Goal: Feedback & Contribution: Submit feedback/report problem

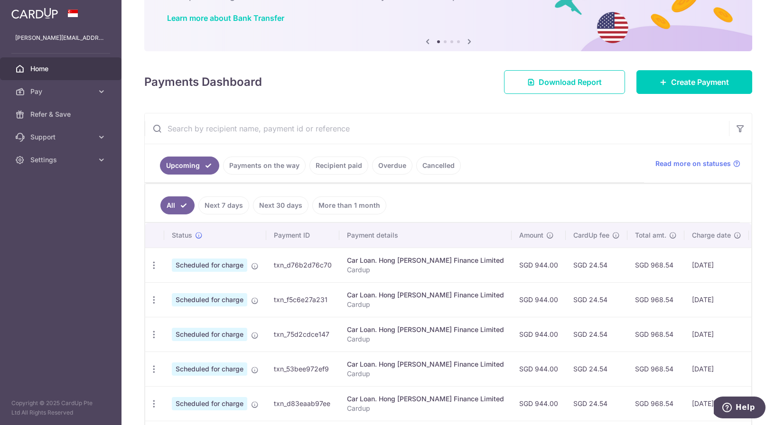
scroll to position [71, 0]
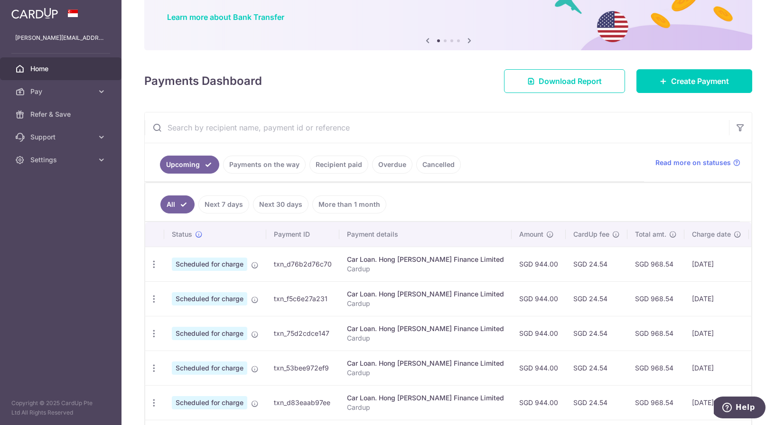
click at [257, 159] on link "Payments on the way" at bounding box center [264, 165] width 83 height 18
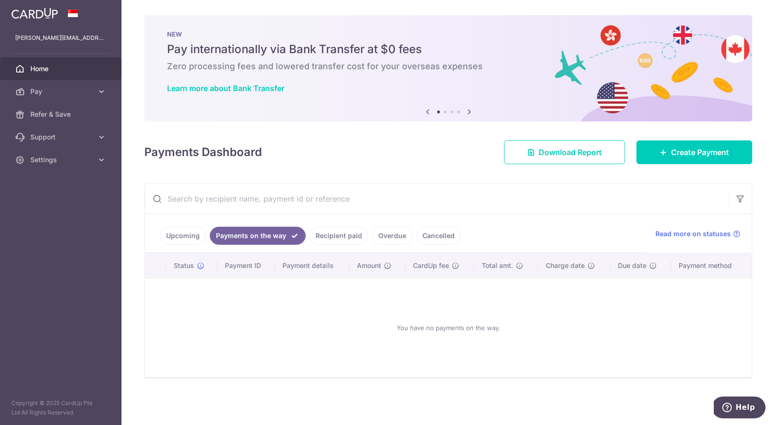
click at [342, 232] on link "Recipient paid" at bounding box center [338, 236] width 59 height 18
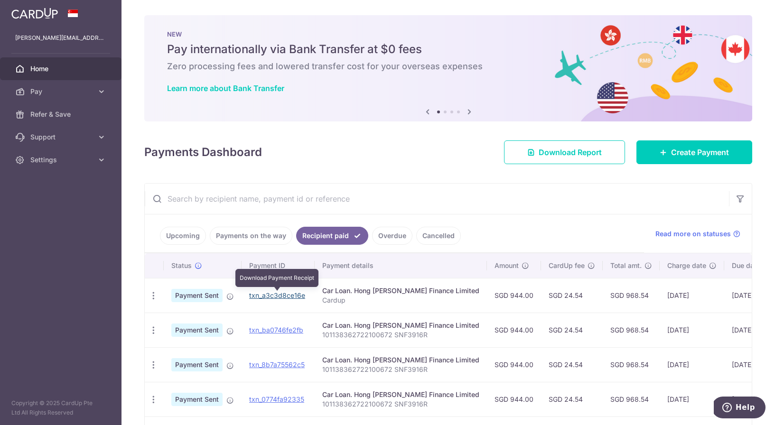
click at [275, 297] on link "txn_a3c3d8ce16e" at bounding box center [277, 295] width 56 height 8
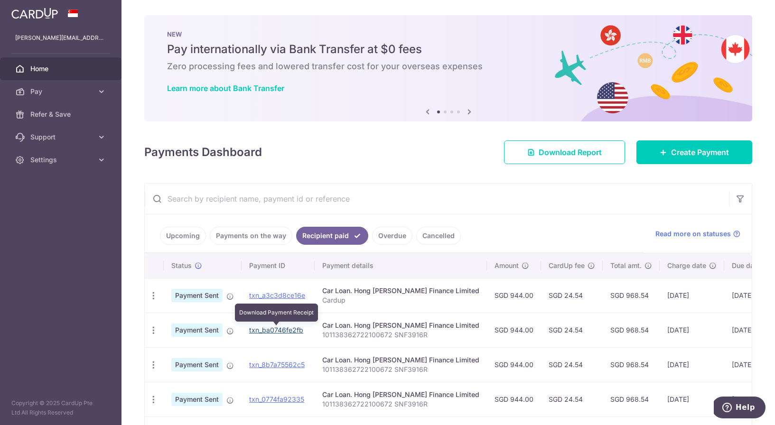
click at [276, 329] on link "txn_ba0746fe2fb" at bounding box center [276, 330] width 54 height 8
click at [154, 294] on icon "button" at bounding box center [154, 296] width 10 height 10
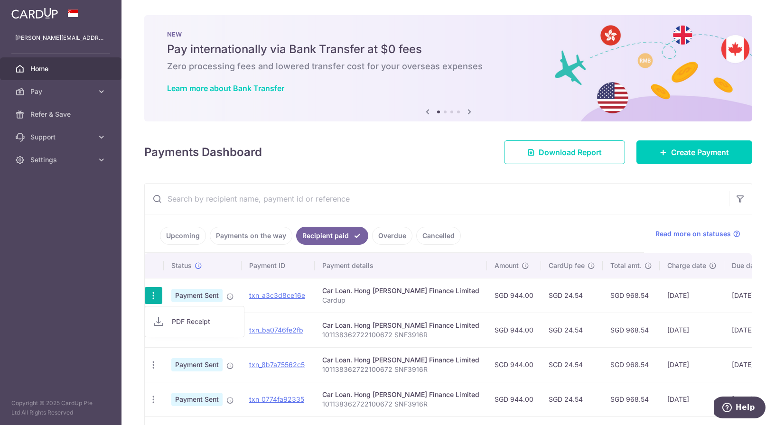
click at [154, 294] on icon "button" at bounding box center [154, 296] width 10 height 10
click at [174, 242] on link "Upcoming" at bounding box center [183, 236] width 46 height 18
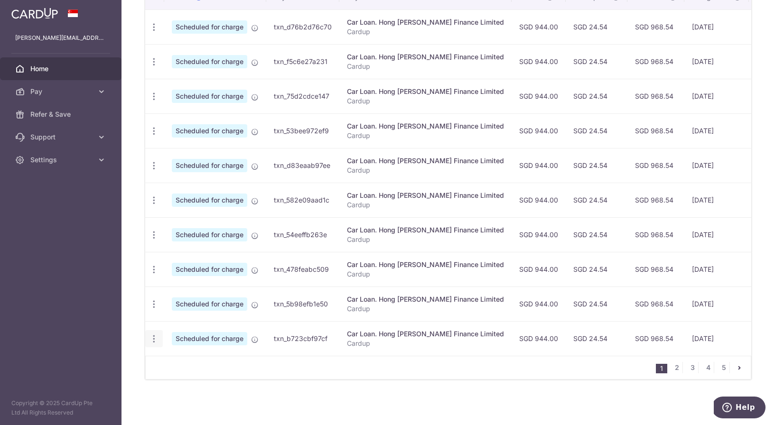
click at [150, 340] on icon "button" at bounding box center [154, 339] width 10 height 10
click at [195, 363] on span "Update payment" at bounding box center [204, 364] width 65 height 11
radio input "true"
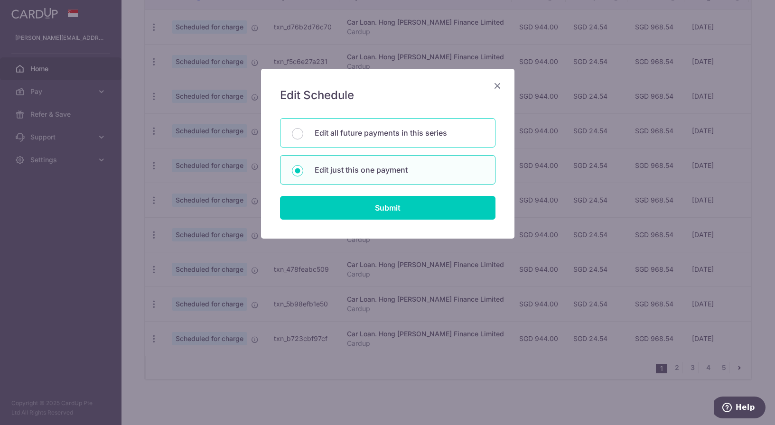
click at [367, 130] on p "Edit all future payments in this series" at bounding box center [399, 132] width 169 height 11
click at [303, 130] on input "Edit all future payments in this series" at bounding box center [297, 133] width 11 height 11
radio input "true"
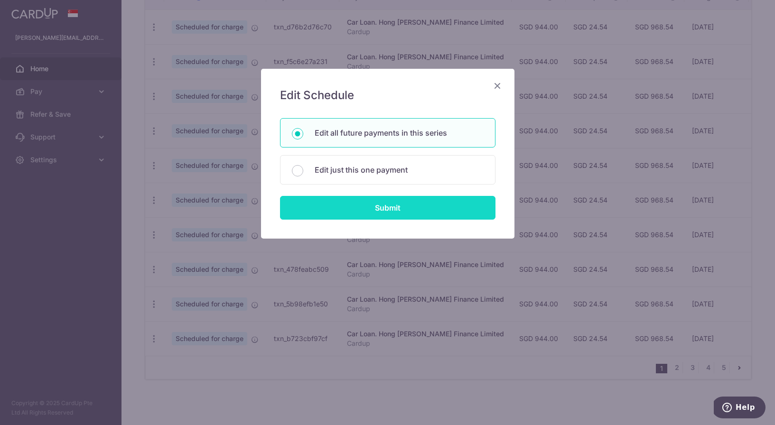
click at [371, 213] on input "Submit" at bounding box center [387, 208] width 215 height 24
radio input "true"
type input "944.00"
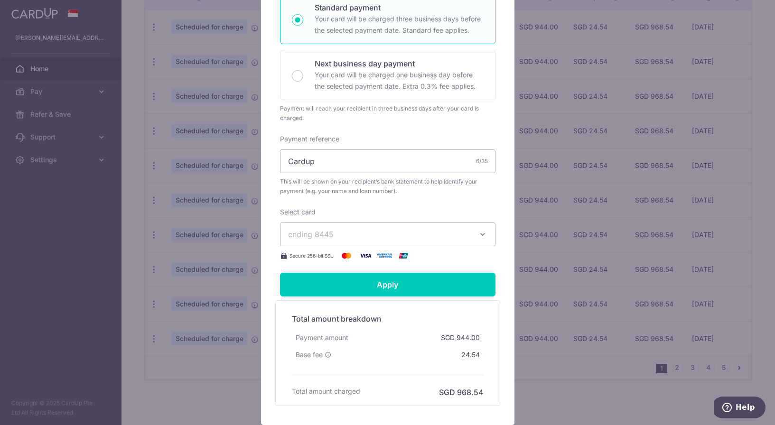
scroll to position [216, 0]
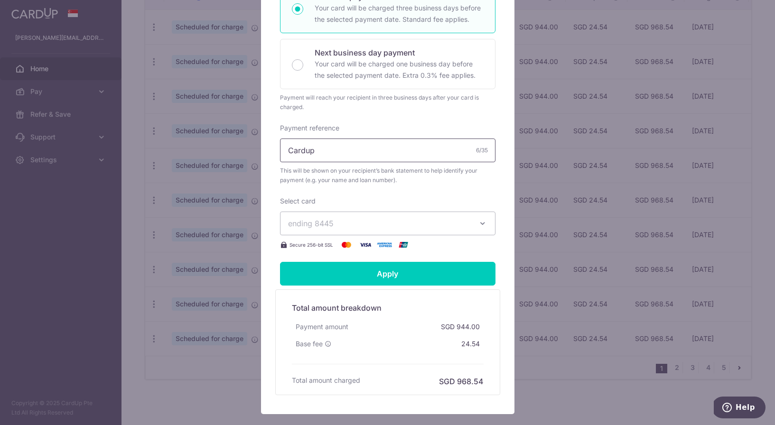
click at [365, 155] on input "Cardup" at bounding box center [387, 151] width 215 height 24
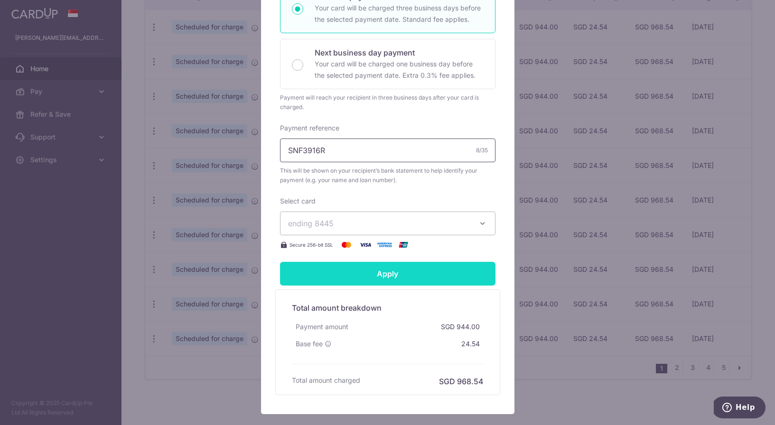
type input "SNF3916R"
click at [359, 281] on input "Apply" at bounding box center [387, 274] width 215 height 24
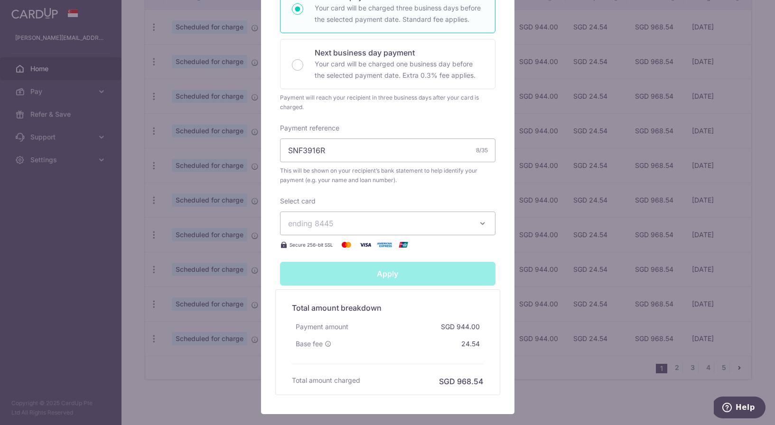
type input "Successfully Applied"
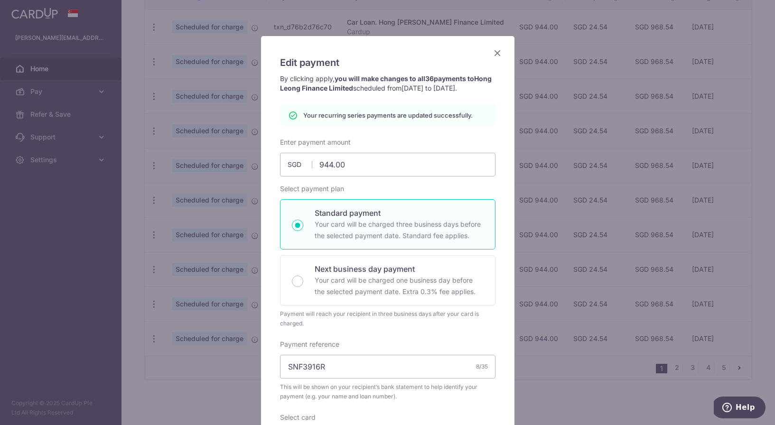
scroll to position [30, 0]
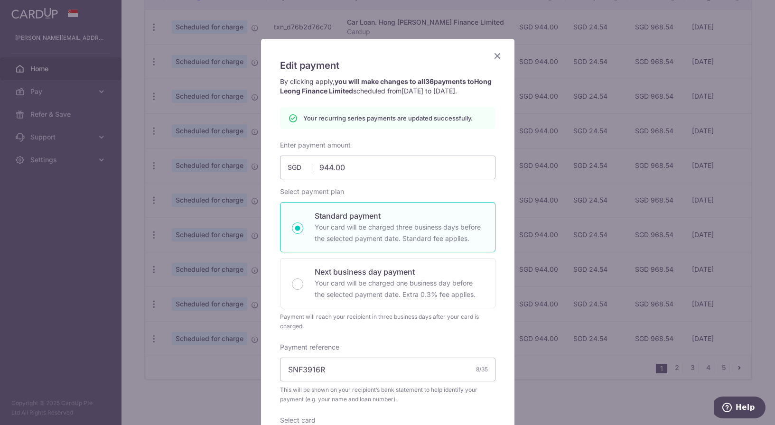
click at [442, 57] on div "Edit payment By clicking apply, you will make changes to all 36 payments to Hon…" at bounding box center [387, 336] width 253 height 595
click at [493, 56] on icon "Close" at bounding box center [497, 56] width 11 height 12
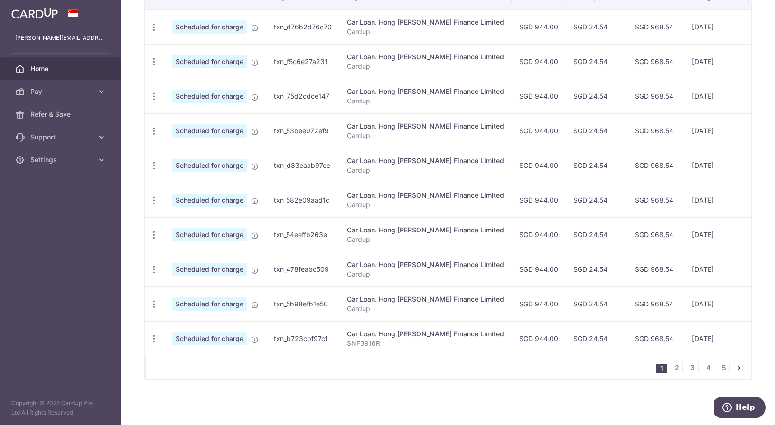
scroll to position [307, 0]
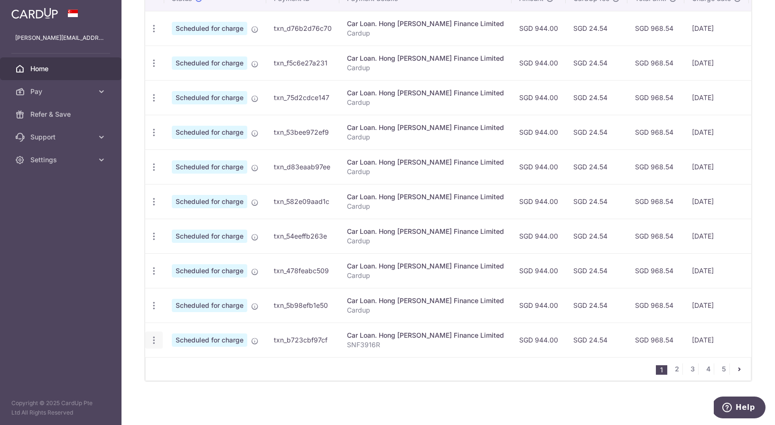
click at [150, 337] on icon "button" at bounding box center [154, 341] width 10 height 10
click at [364, 383] on div "Status Payment ID Payment details Amount CardUp fee Total amt. Charge date Due …" at bounding box center [448, 213] width 606 height 454
click at [151, 307] on icon "button" at bounding box center [154, 306] width 10 height 10
click at [197, 332] on span "Update payment" at bounding box center [204, 331] width 65 height 11
radio input "true"
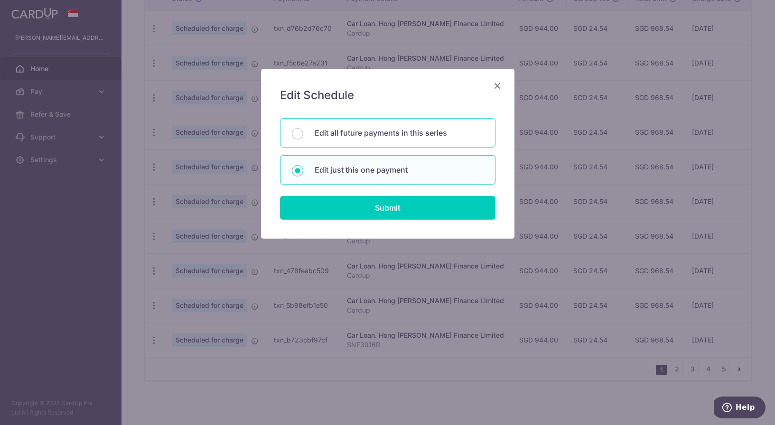
click at [399, 133] on p "Edit all future payments in this series" at bounding box center [399, 132] width 169 height 11
click at [303, 133] on input "Edit all future payments in this series" at bounding box center [297, 133] width 11 height 11
radio input "true"
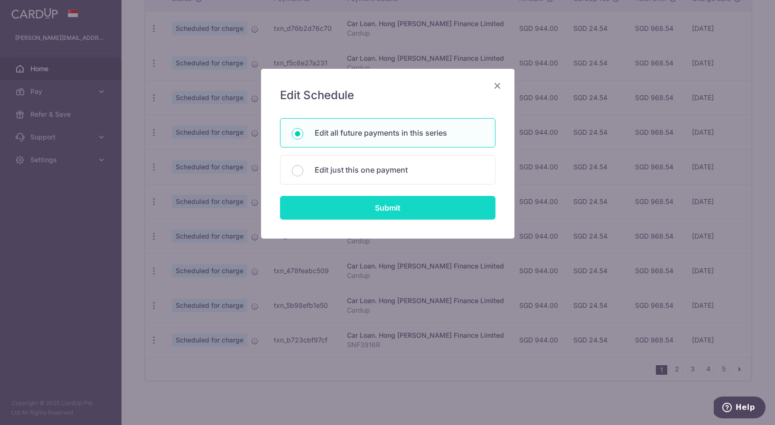
click at [392, 211] on input "Submit" at bounding box center [387, 208] width 215 height 24
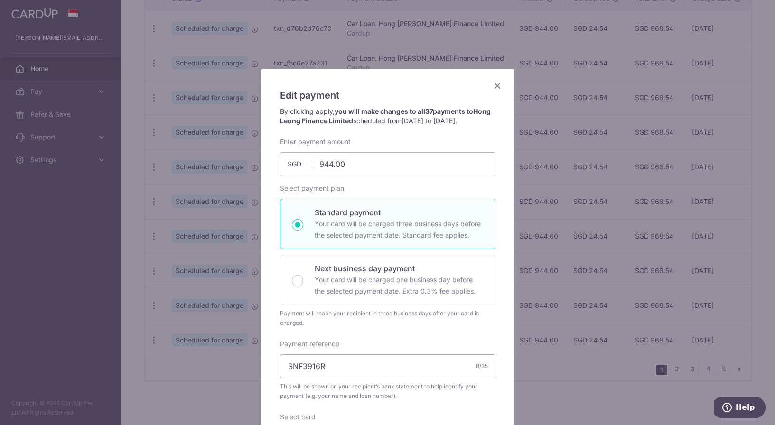
click at [498, 84] on icon "Close" at bounding box center [497, 86] width 11 height 12
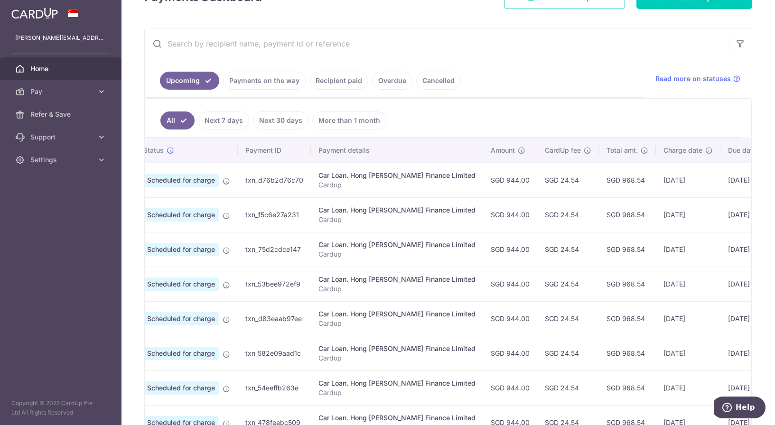
scroll to position [0, 0]
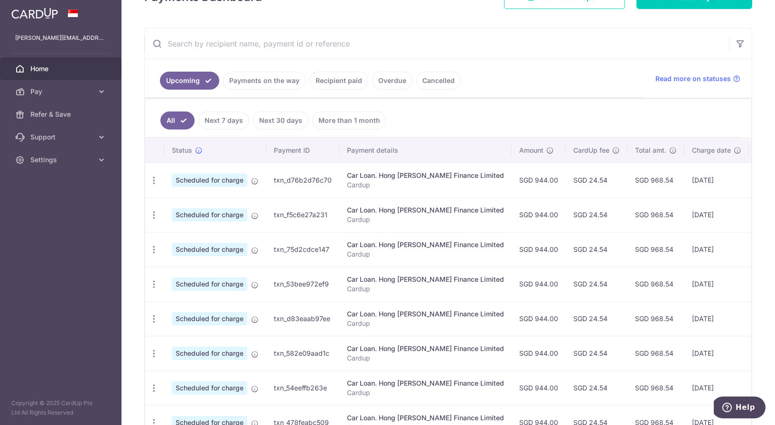
click at [351, 79] on link "Recipient paid" at bounding box center [338, 81] width 59 height 18
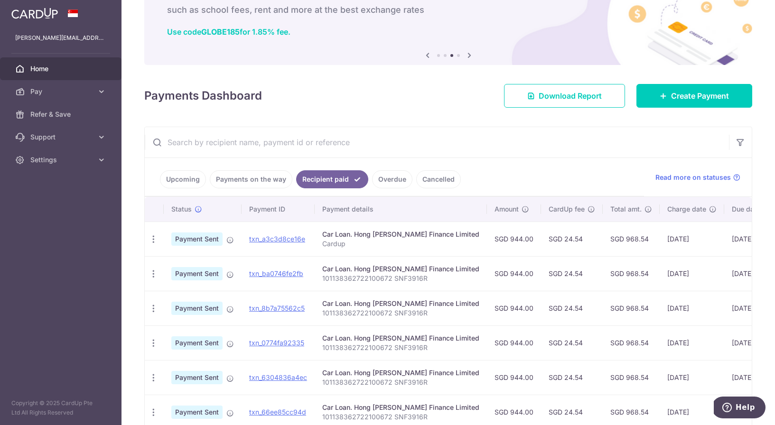
scroll to position [61, 0]
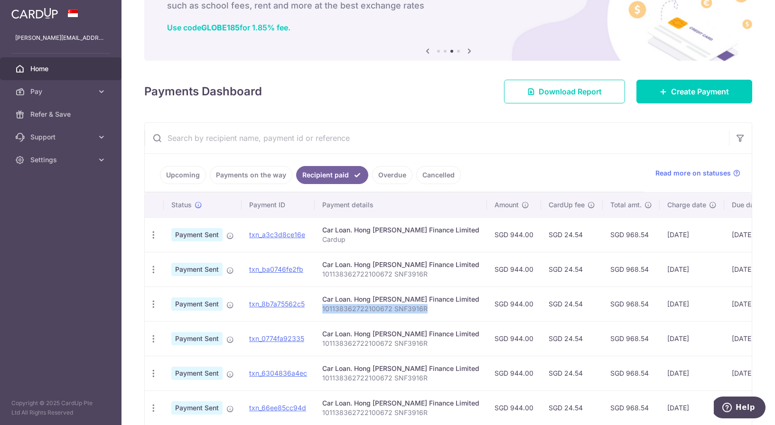
drag, startPoint x: 322, startPoint y: 308, endPoint x: 426, endPoint y: 306, distance: 104.0
click at [426, 306] on p "101138362722100672 SNF3916R" at bounding box center [400, 308] width 157 height 9
copy p "101138362722100672 SNF3916R"
click at [192, 172] on link "Upcoming" at bounding box center [183, 175] width 46 height 18
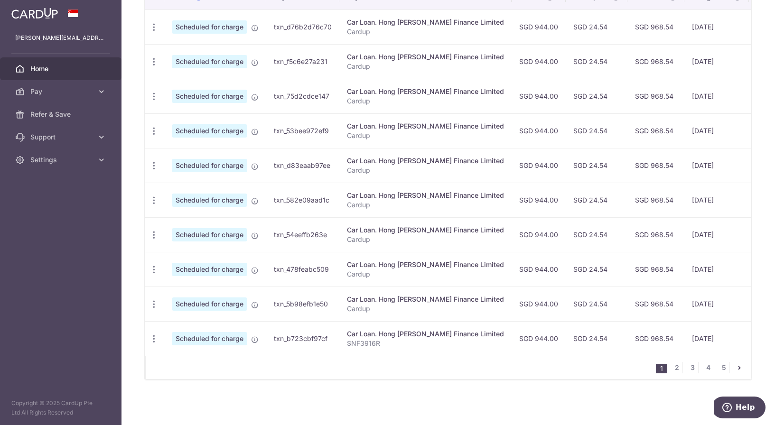
scroll to position [308, 0]
click at [152, 338] on icon "button" at bounding box center [154, 339] width 10 height 10
click at [199, 367] on span "Update payment" at bounding box center [204, 364] width 65 height 11
radio input "true"
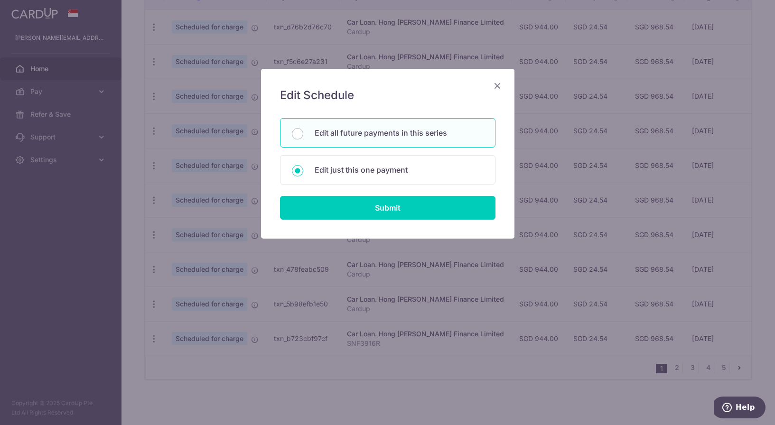
click at [357, 141] on div "Edit all future payments in this series" at bounding box center [387, 132] width 215 height 29
radio input "true"
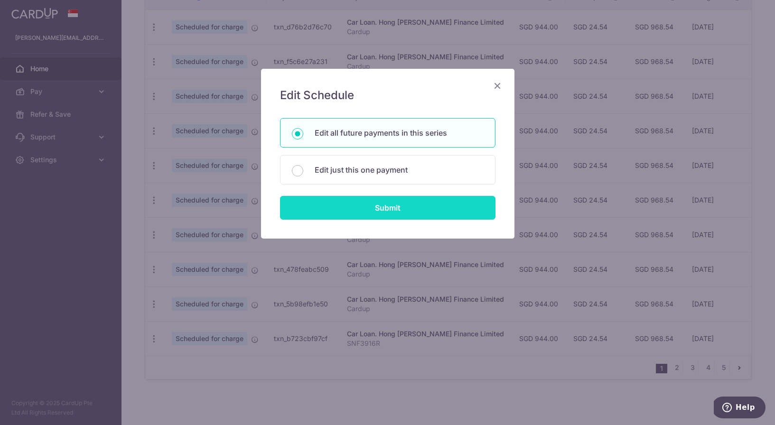
click at [371, 209] on input "Submit" at bounding box center [387, 208] width 215 height 24
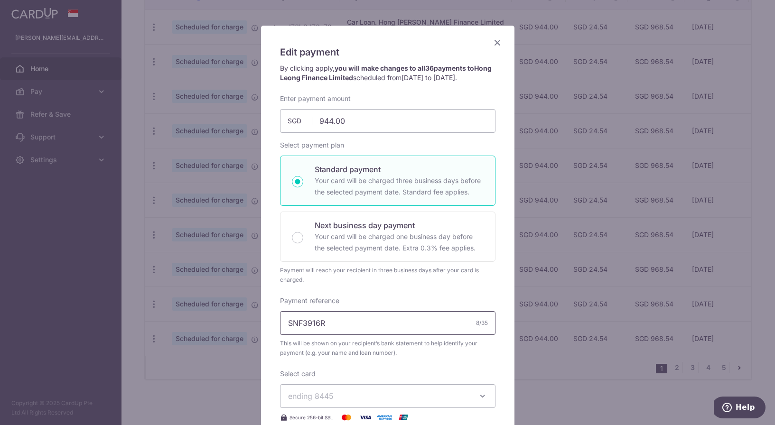
scroll to position [46, 0]
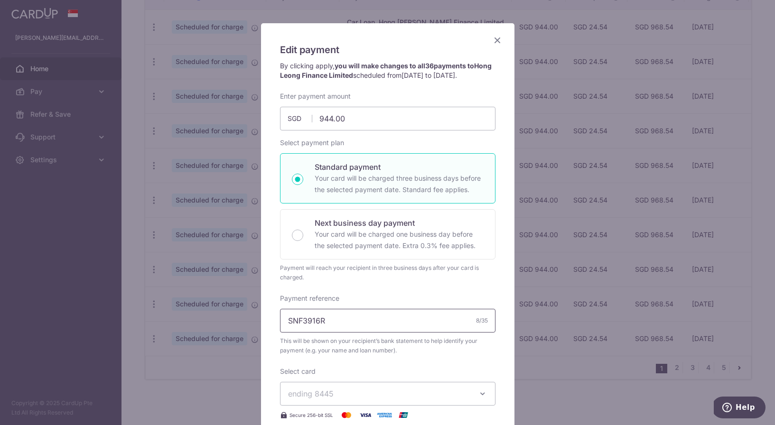
click at [342, 326] on input "SNF3916R" at bounding box center [387, 321] width 215 height 24
paste input "101138362722100672"
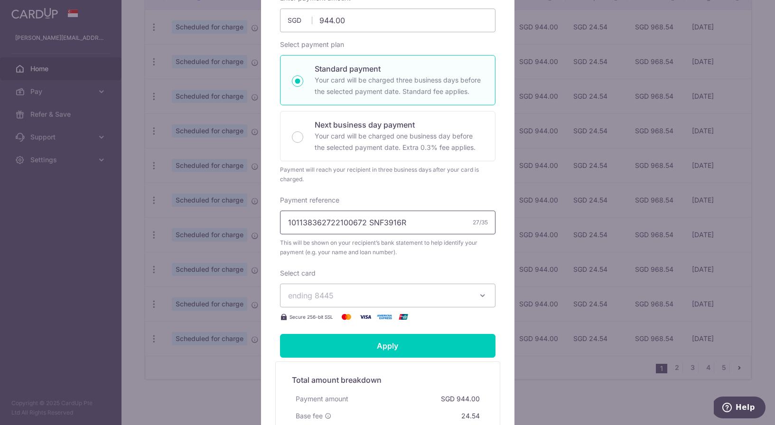
scroll to position [144, 0]
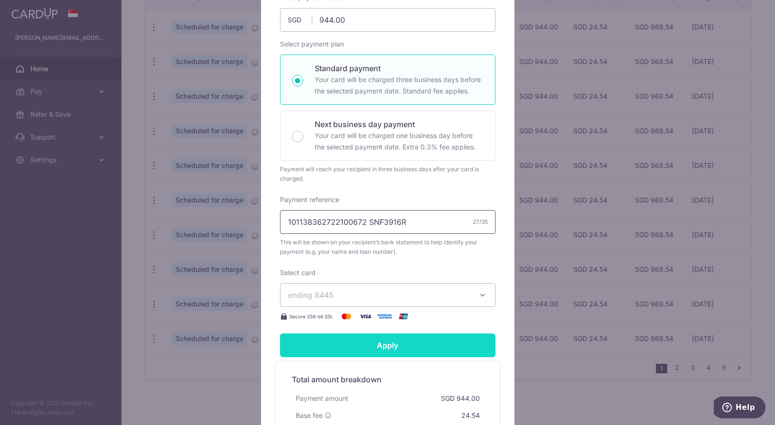
type input "101138362722100672 SNF3916R"
click at [391, 352] on input "Apply" at bounding box center [387, 346] width 215 height 24
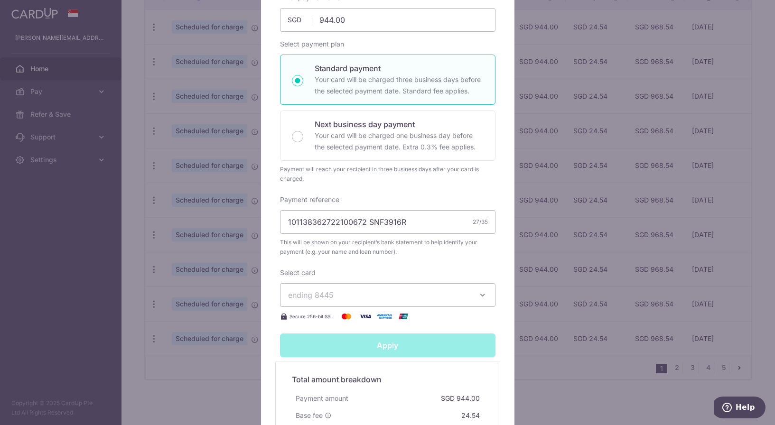
type input "Successfully Applied"
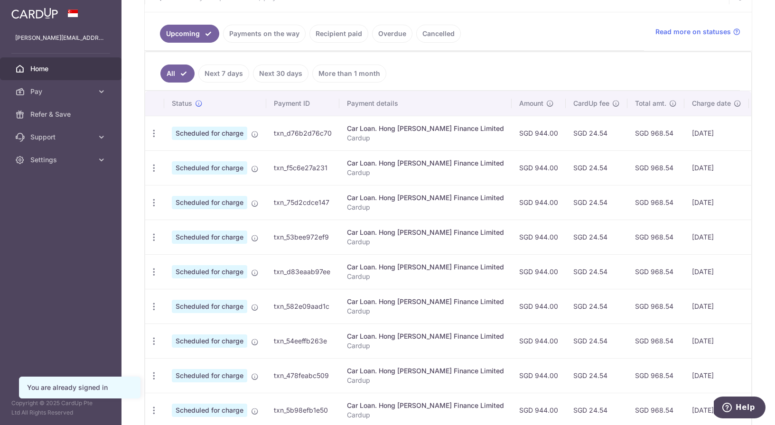
scroll to position [308, 0]
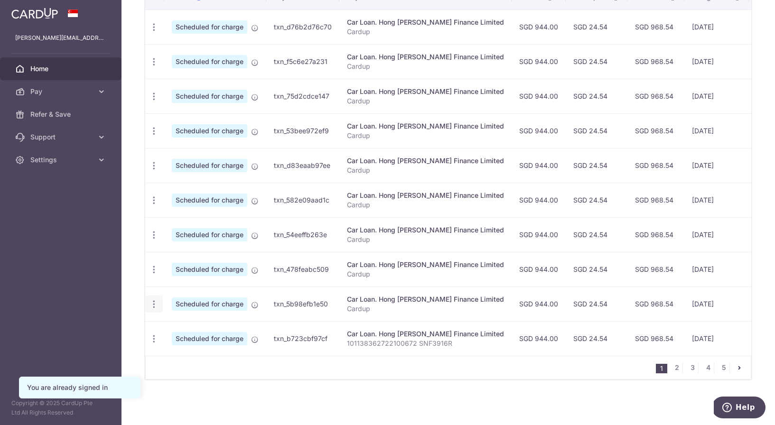
click at [150, 307] on icon "button" at bounding box center [154, 304] width 10 height 10
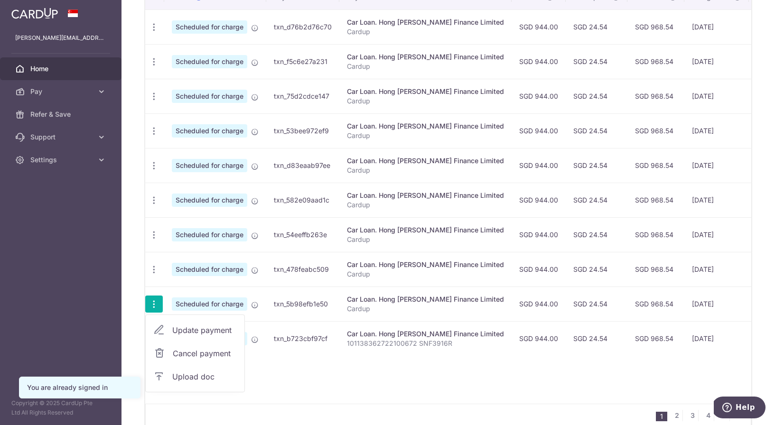
click at [182, 331] on span "Update payment" at bounding box center [204, 330] width 65 height 11
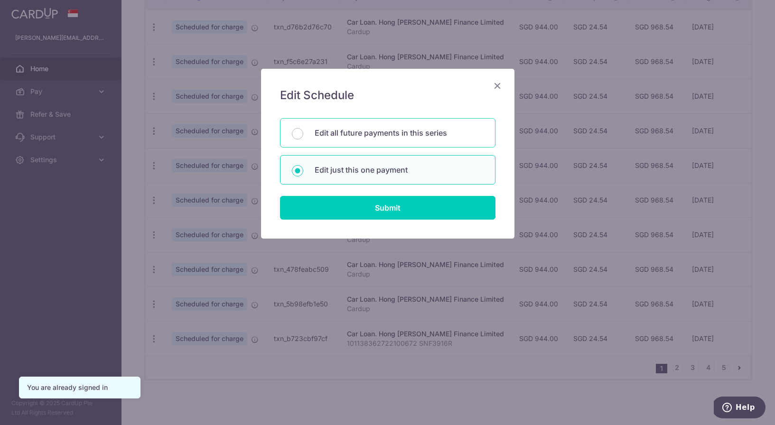
click at [371, 128] on p "Edit all future payments in this series" at bounding box center [399, 132] width 169 height 11
click at [303, 128] on input "Edit all future payments in this series" at bounding box center [297, 133] width 11 height 11
click at [370, 171] on p "Edit just this one payment" at bounding box center [399, 169] width 169 height 11
click at [303, 171] on input "Edit just this one payment" at bounding box center [297, 170] width 11 height 11
radio input "false"
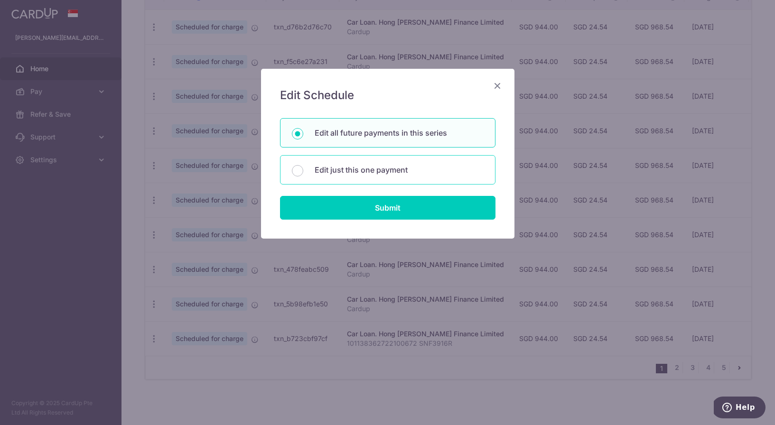
radio input "true"
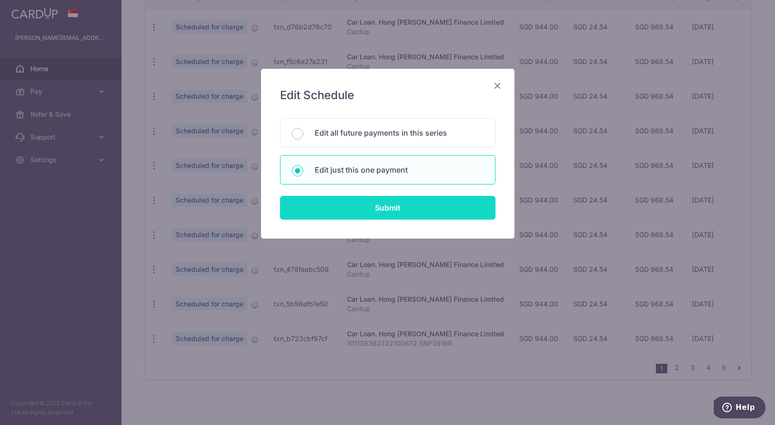
click at [370, 218] on input "Submit" at bounding box center [387, 208] width 215 height 24
radio input "true"
type input "944.00"
type input "[DATE]"
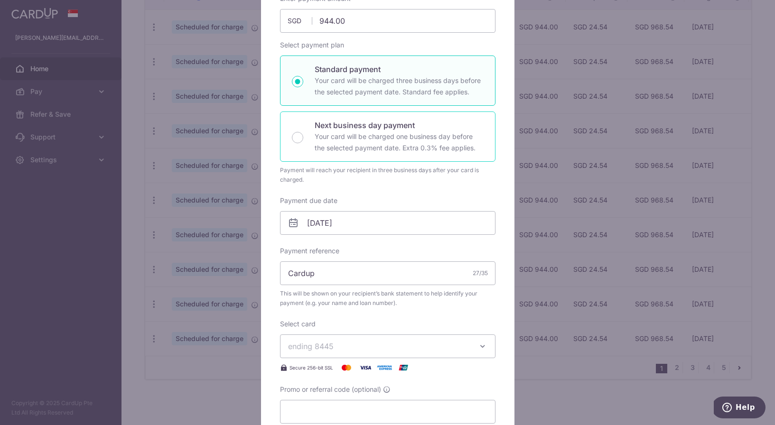
scroll to position [119, 0]
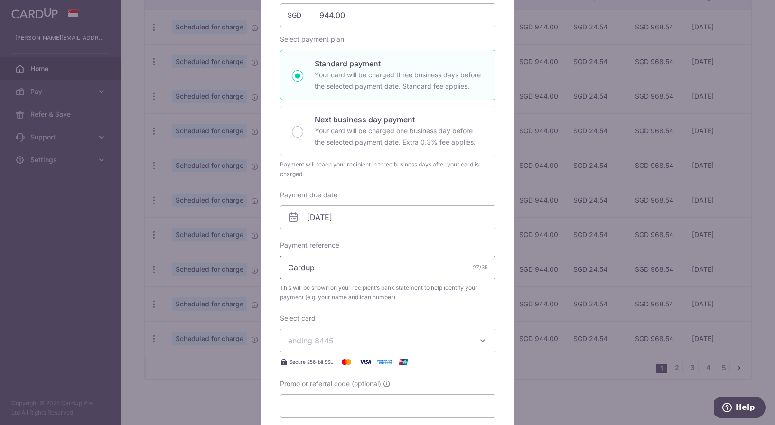
click at [395, 267] on input "Cardup" at bounding box center [387, 268] width 215 height 24
paste input "101138362722100672 SNF3916R"
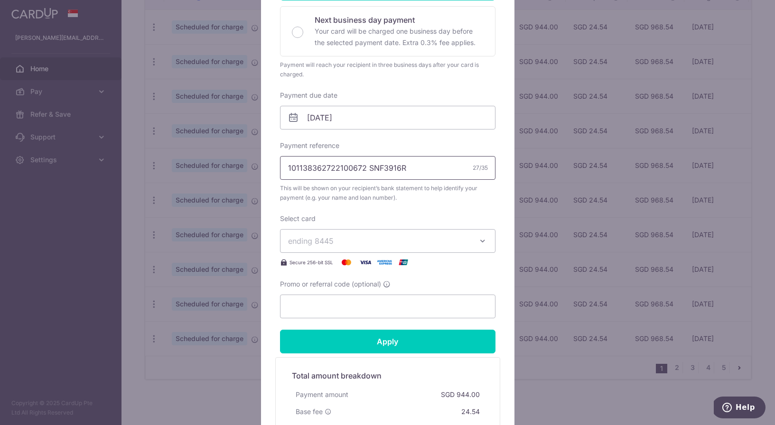
scroll to position [227, 0]
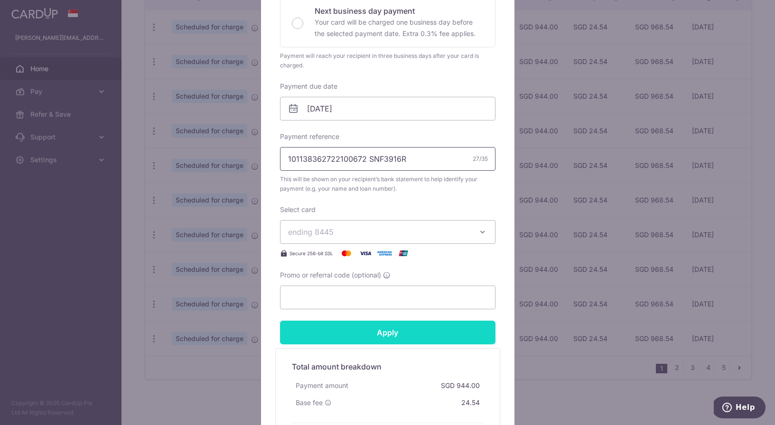
type input "101138362722100672 SNF3916R"
click at [380, 335] on input "Apply" at bounding box center [387, 333] width 215 height 24
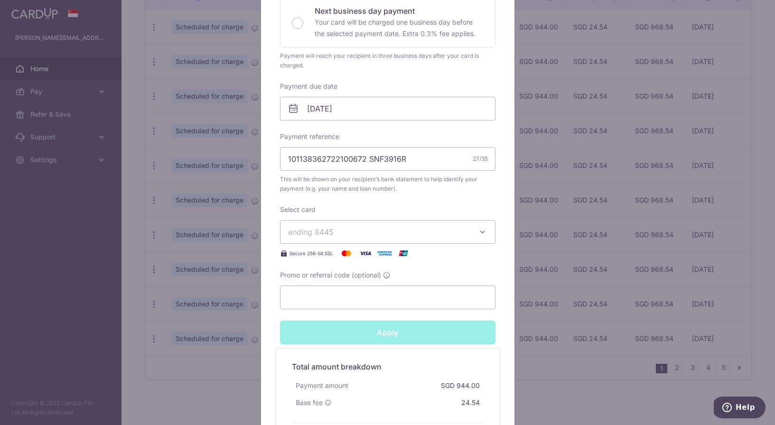
type input "Successfully Applied"
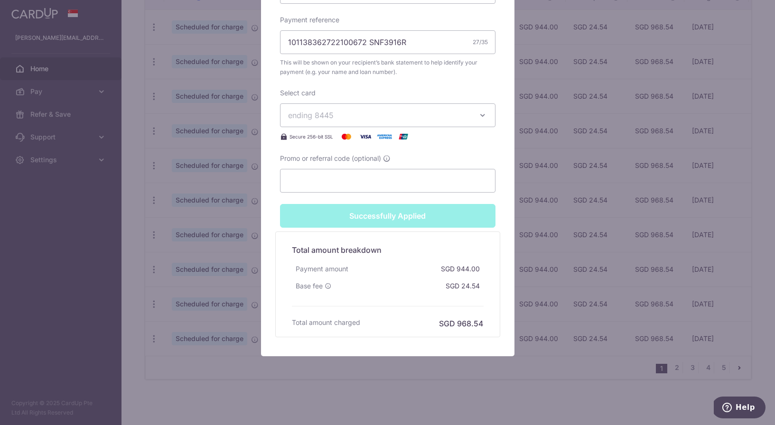
scroll to position [0, 0]
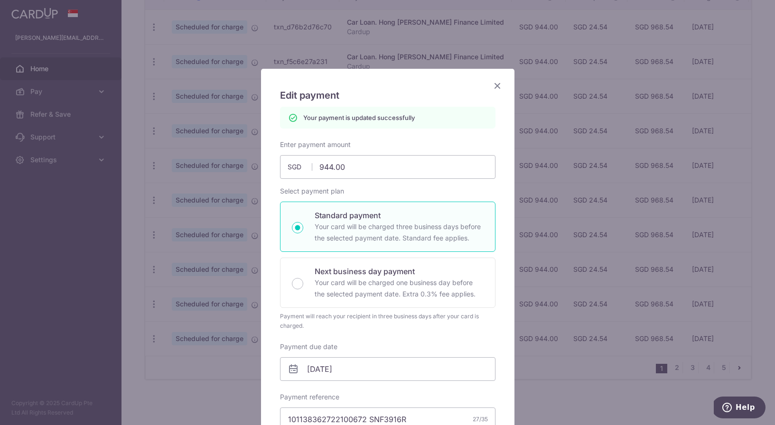
click at [495, 83] on icon "Close" at bounding box center [497, 86] width 11 height 12
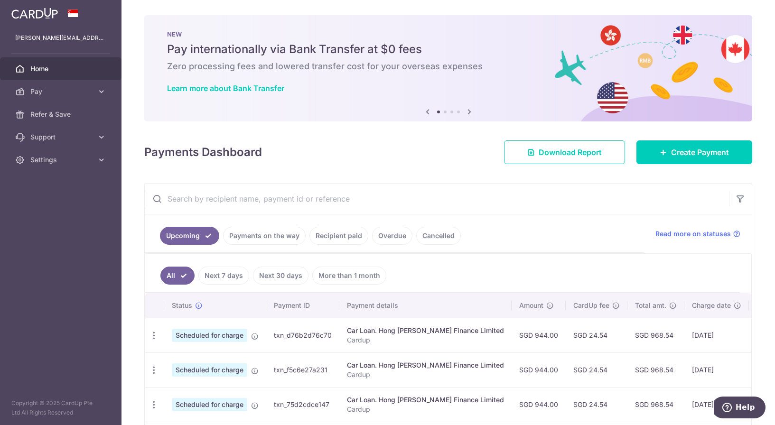
scroll to position [308, 0]
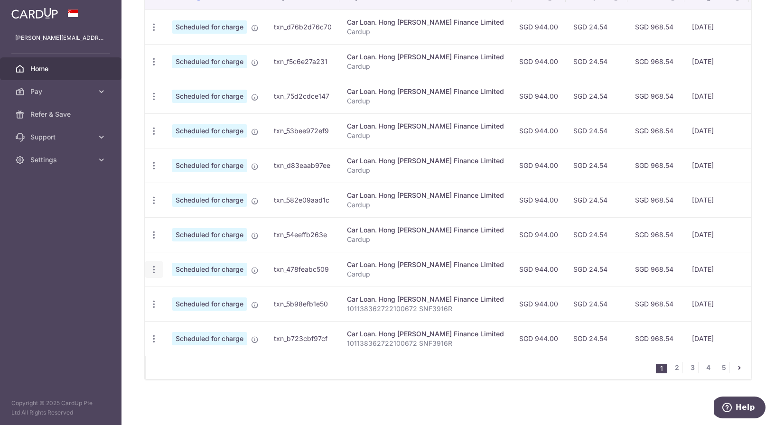
click at [157, 270] on icon "button" at bounding box center [154, 270] width 10 height 10
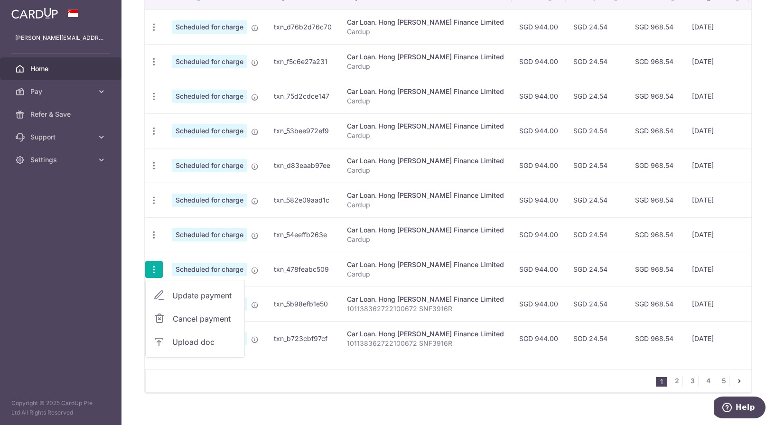
click at [201, 296] on span "Update payment" at bounding box center [204, 295] width 65 height 11
radio input "true"
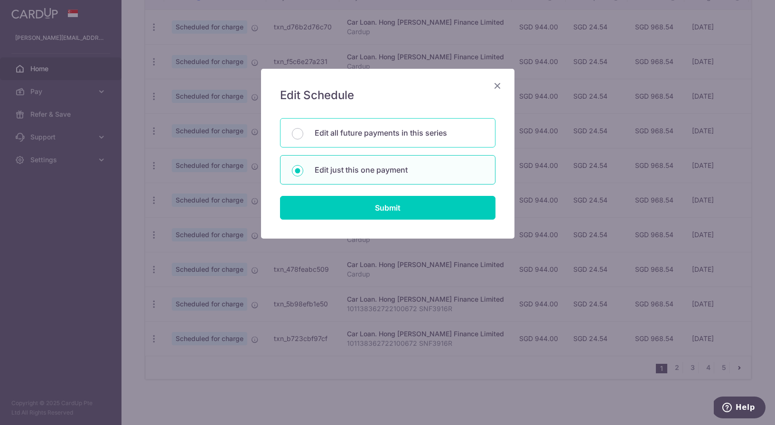
click at [408, 128] on p "Edit all future payments in this series" at bounding box center [399, 132] width 169 height 11
click at [303, 128] on input "Edit all future payments in this series" at bounding box center [297, 133] width 11 height 11
radio input "true"
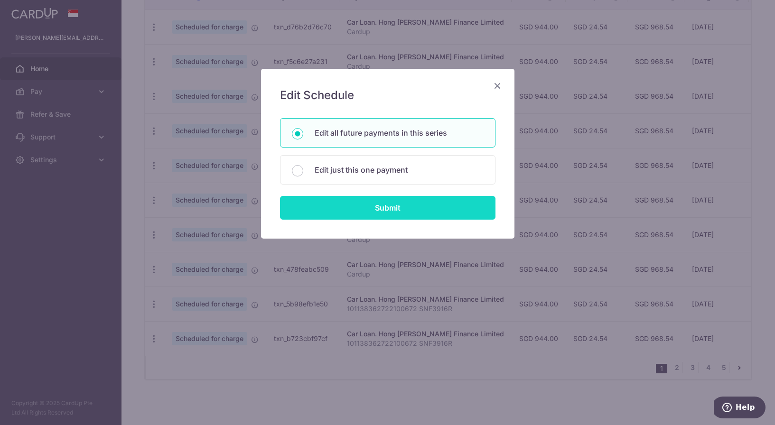
click at [381, 209] on input "Submit" at bounding box center [387, 208] width 215 height 24
radio input "true"
type input "944.00"
type input "101138362722100672 SNF3916R"
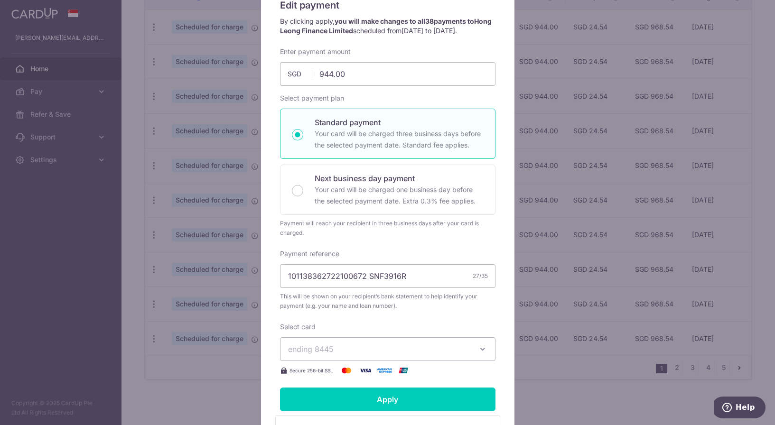
scroll to position [103, 0]
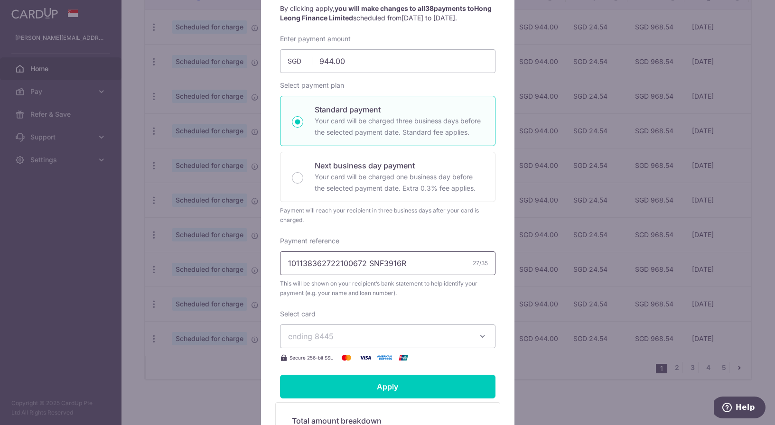
click at [443, 270] on input "101138362722100672 SNF3916R" at bounding box center [387, 264] width 215 height 24
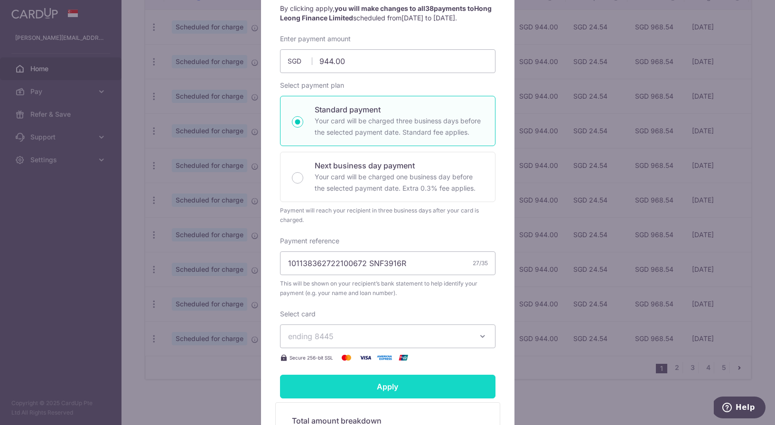
click at [385, 392] on input "Apply" at bounding box center [387, 387] width 215 height 24
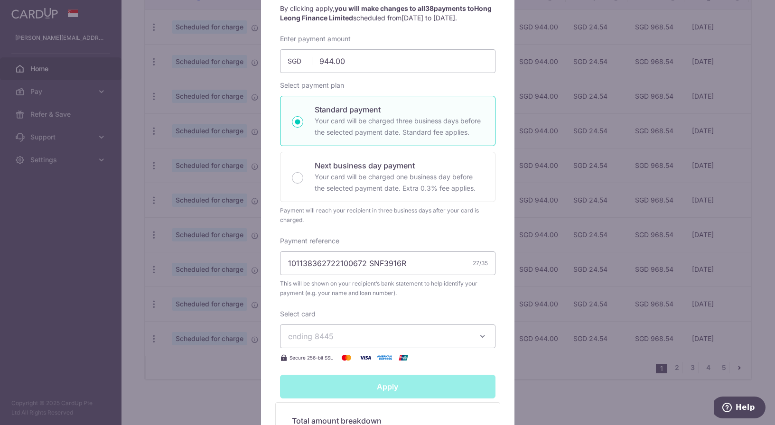
type input "Successfully Applied"
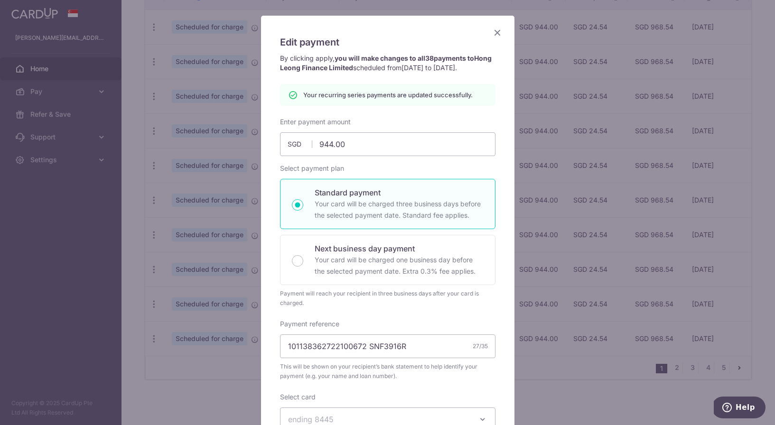
scroll to position [0, 0]
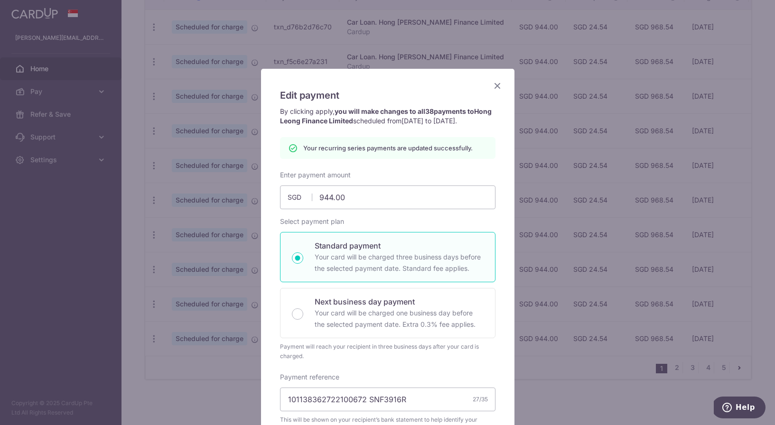
click at [496, 83] on icon "Close" at bounding box center [497, 86] width 11 height 12
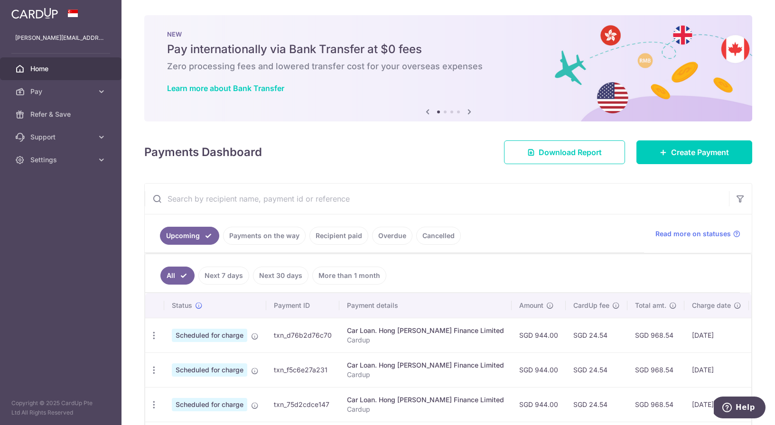
click at [194, 235] on link "Upcoming" at bounding box center [189, 236] width 59 height 18
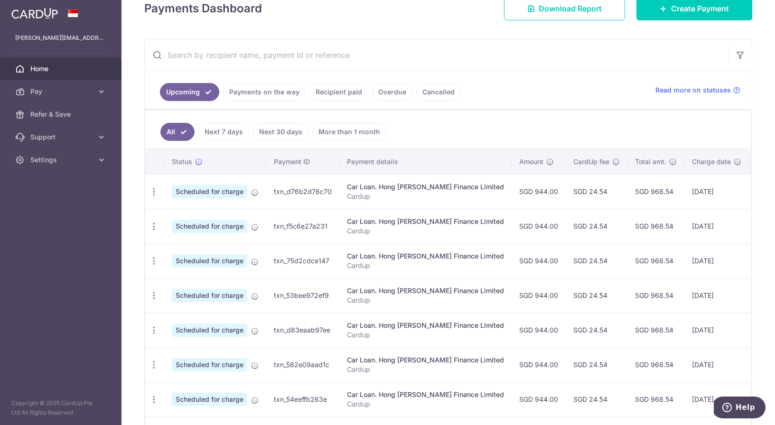
scroll to position [308, 0]
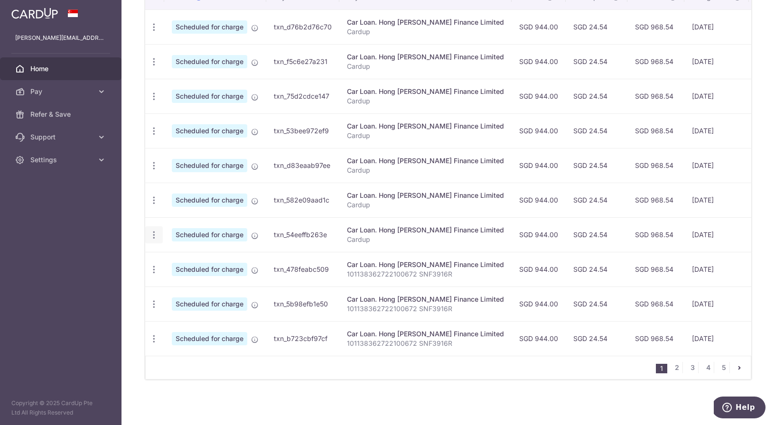
click at [153, 233] on icon "button" at bounding box center [154, 235] width 10 height 10
click at [210, 263] on span "Update payment" at bounding box center [204, 260] width 65 height 11
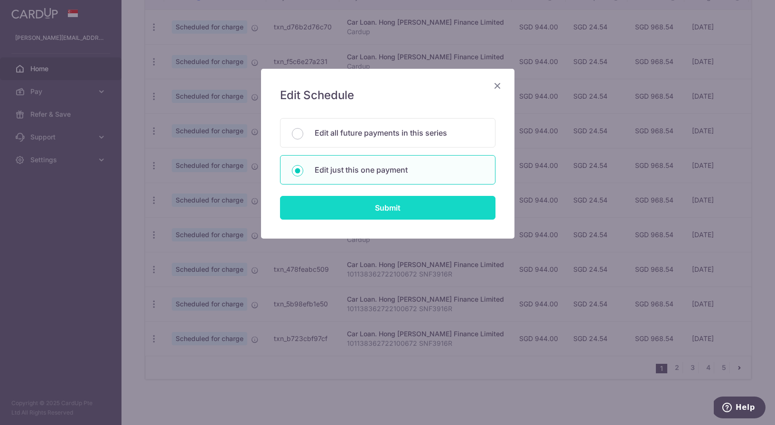
click at [355, 205] on input "Submit" at bounding box center [387, 208] width 215 height 24
radio input "true"
type input "944.00"
type input "[DATE]"
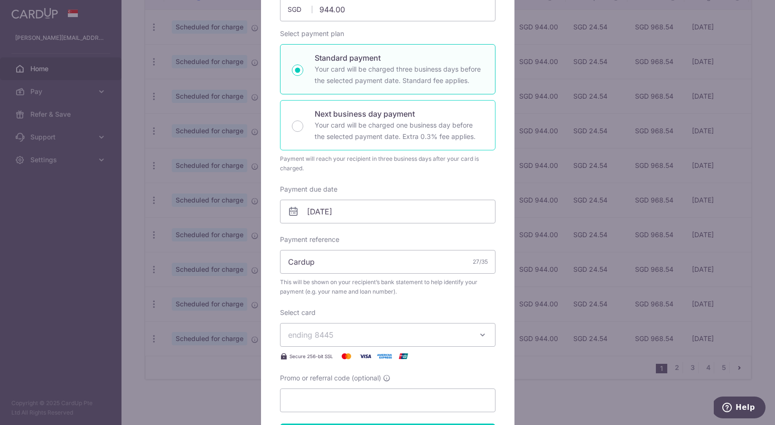
scroll to position [156, 0]
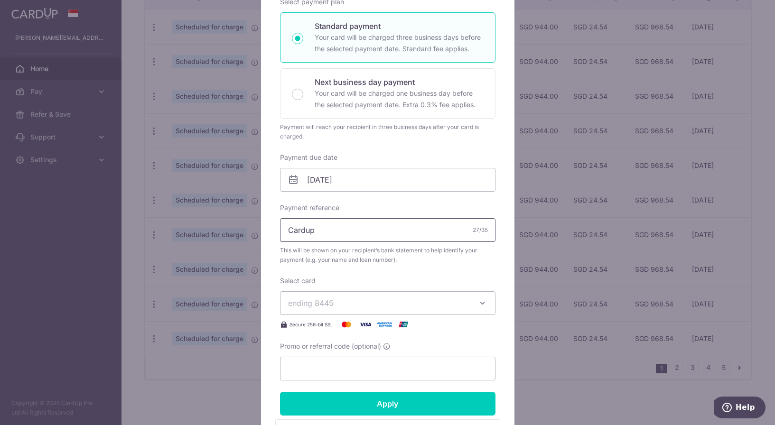
click at [358, 221] on input "Cardup" at bounding box center [387, 230] width 215 height 24
paste input "101138362722100672 SNF3916R"
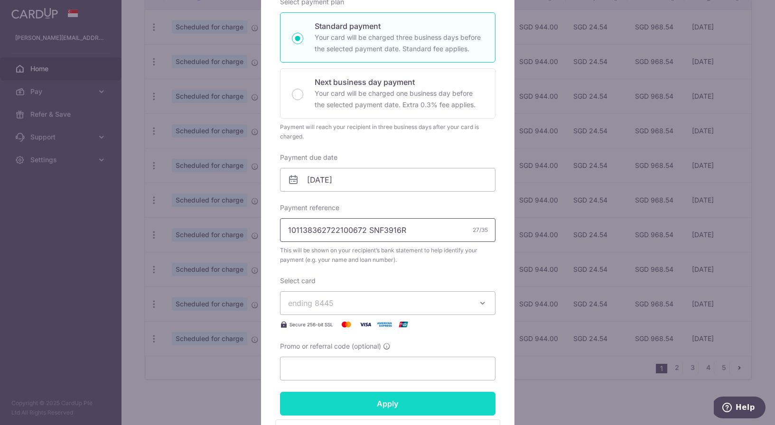
type input "101138362722100672 SNF3916R"
click at [355, 408] on input "Apply" at bounding box center [387, 404] width 215 height 24
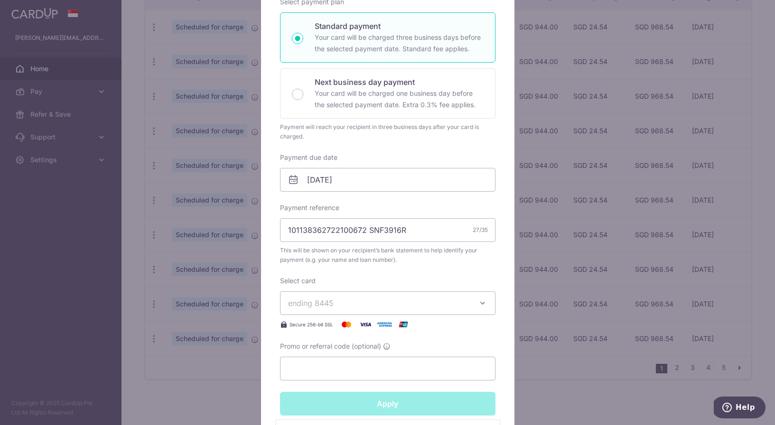
type input "Successfully Applied"
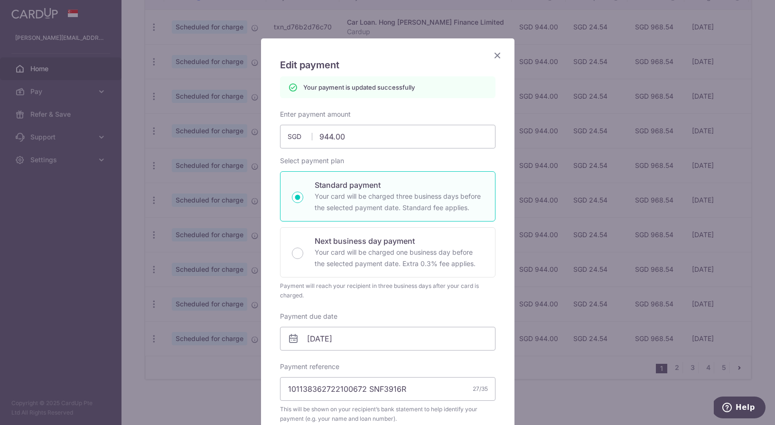
scroll to position [26, 0]
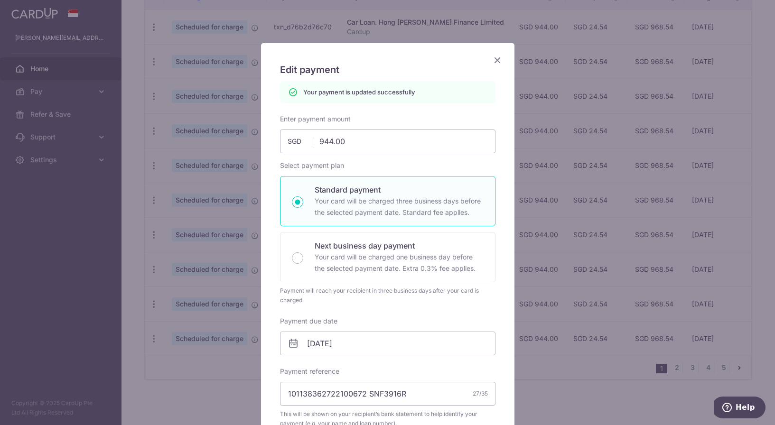
click at [497, 59] on icon "Close" at bounding box center [497, 60] width 11 height 12
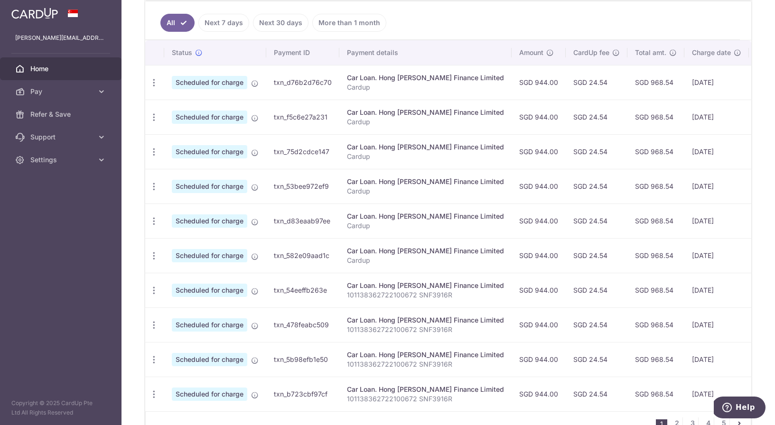
scroll to position [308, 0]
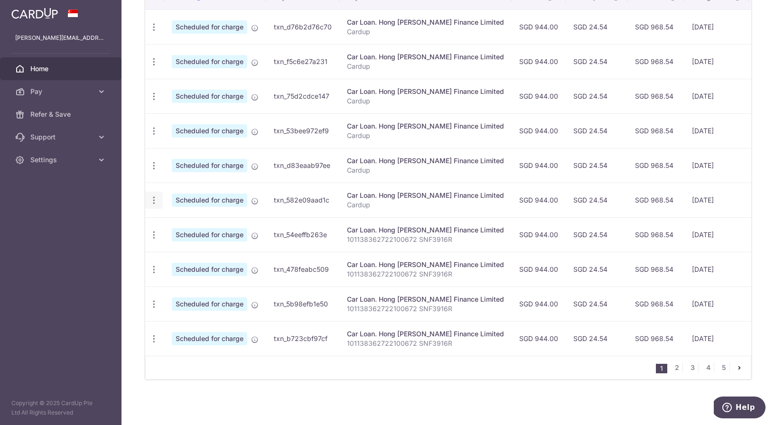
click at [152, 201] on icon "button" at bounding box center [154, 201] width 10 height 10
click at [176, 230] on span "Update payment" at bounding box center [204, 226] width 65 height 11
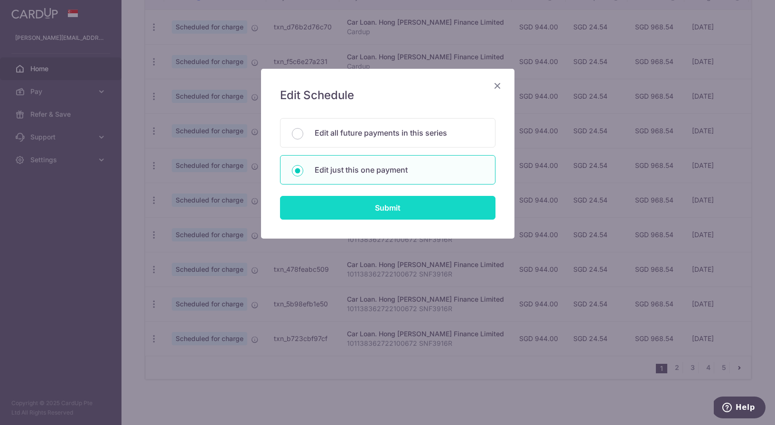
click at [360, 208] on input "Submit" at bounding box center [387, 208] width 215 height 24
radio input "true"
type input "944.00"
type input "[DATE]"
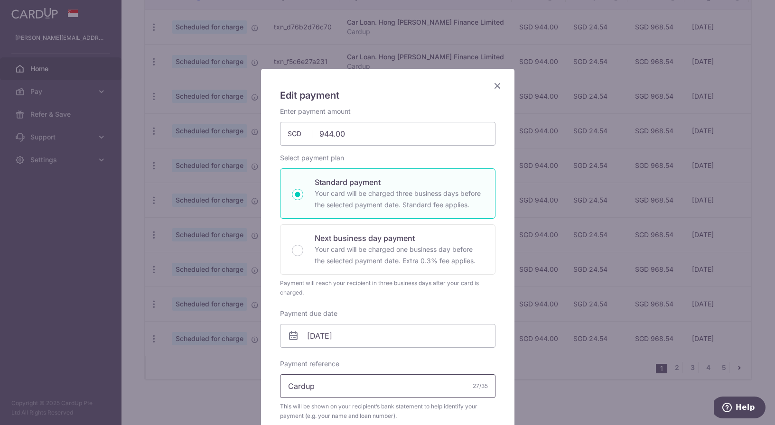
click at [337, 398] on input "Cardup" at bounding box center [387, 386] width 215 height 24
paste input "101138362722100672 SNF3916R"
type input "101138362722100672 SNF3916R"
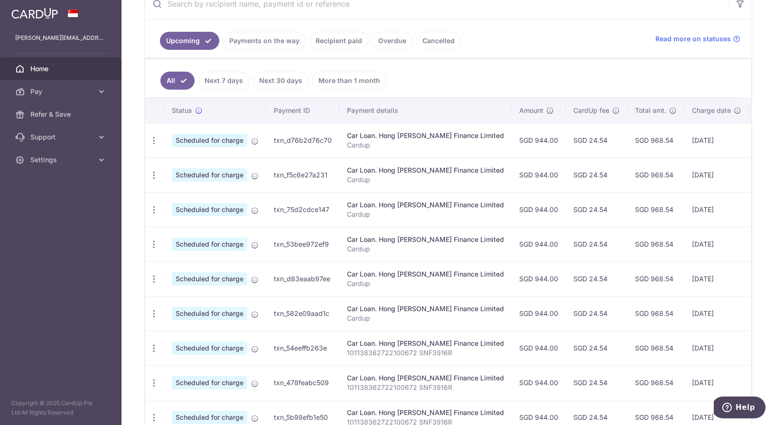
scroll to position [308, 0]
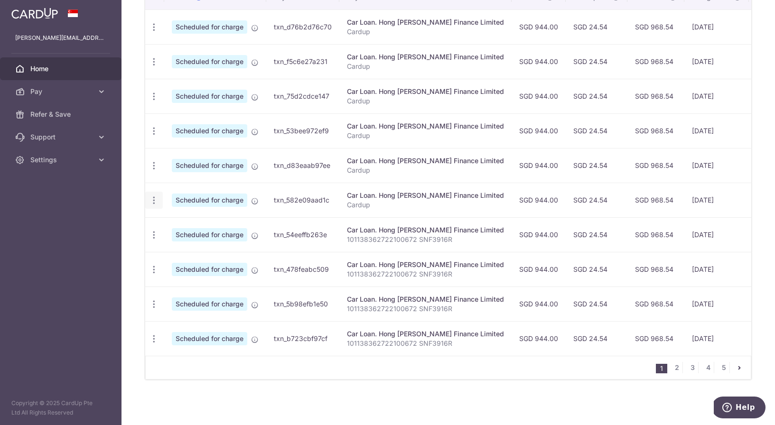
click at [154, 202] on icon "button" at bounding box center [154, 201] width 10 height 10
click at [192, 228] on span "Update payment" at bounding box center [204, 226] width 65 height 11
radio input "true"
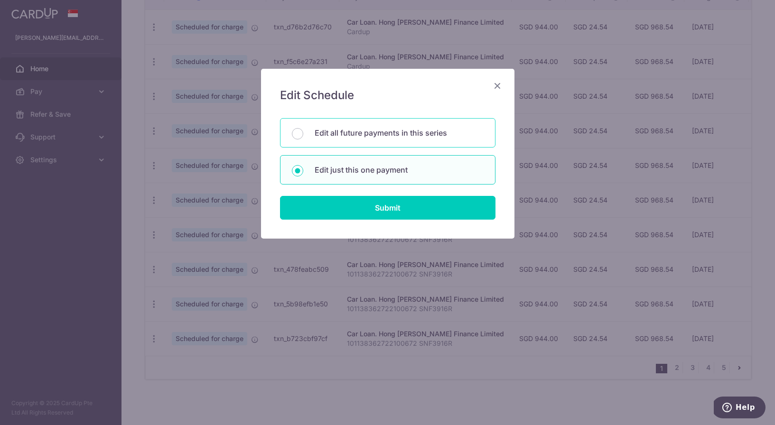
click at [385, 137] on p "Edit all future payments in this series" at bounding box center [399, 132] width 169 height 11
click at [303, 137] on input "Edit all future payments in this series" at bounding box center [297, 133] width 11 height 11
click at [374, 159] on div "Edit just this one payment" at bounding box center [387, 169] width 215 height 29
radio input "false"
radio input "true"
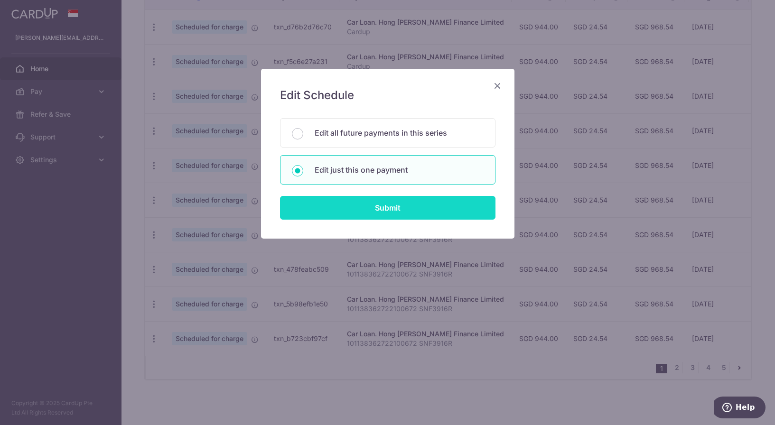
click at [369, 218] on input "Submit" at bounding box center [387, 208] width 215 height 24
radio input "true"
type input "944.00"
type input "[DATE]"
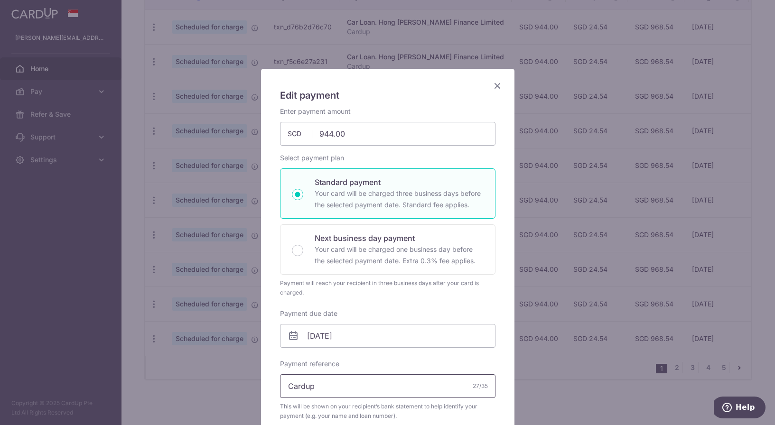
click at [373, 387] on input "Cardup" at bounding box center [387, 386] width 215 height 24
paste input "101138362722100672 SNF3916R"
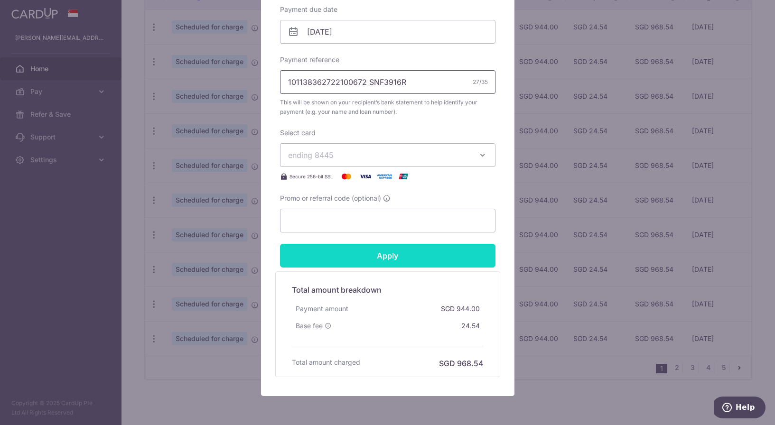
type input "101138362722100672 SNF3916R"
click at [392, 247] on input "Apply" at bounding box center [387, 256] width 215 height 24
type input "Successfully Applied"
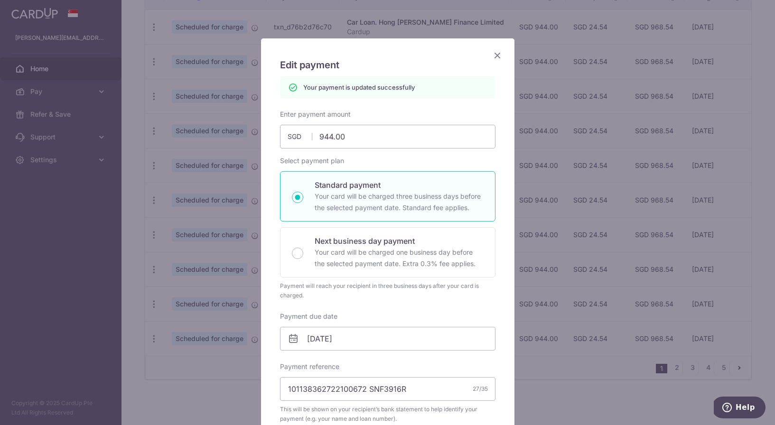
scroll to position [0, 0]
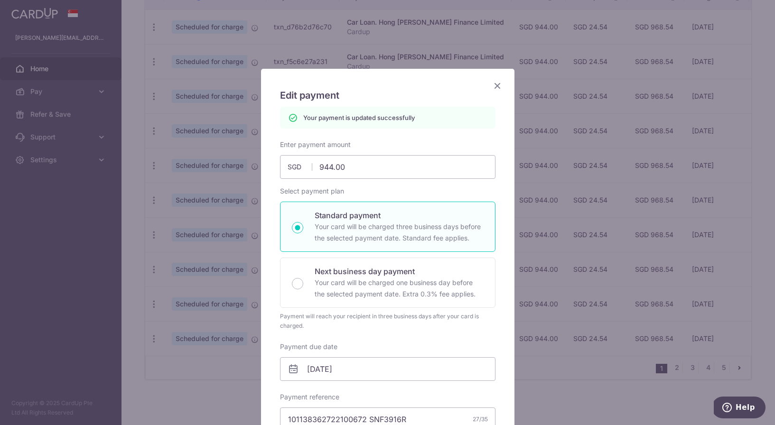
click at [496, 85] on icon "Close" at bounding box center [497, 86] width 11 height 12
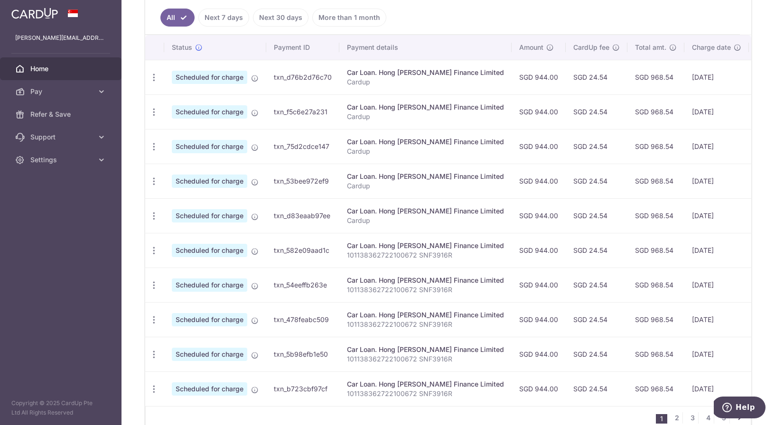
scroll to position [261, 0]
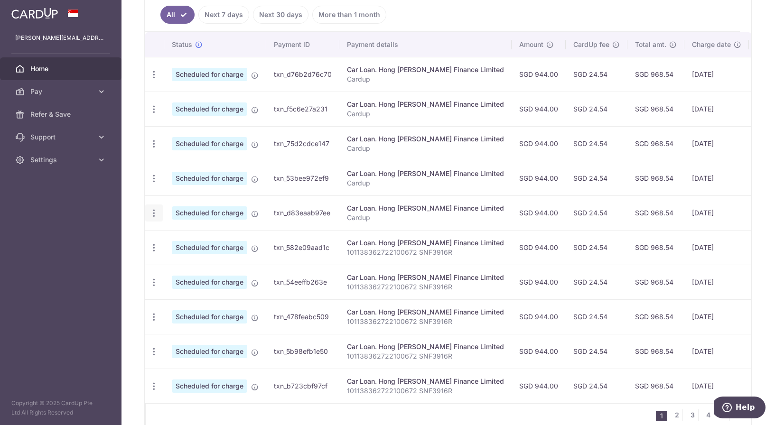
click at [151, 217] on icon "button" at bounding box center [154, 213] width 10 height 10
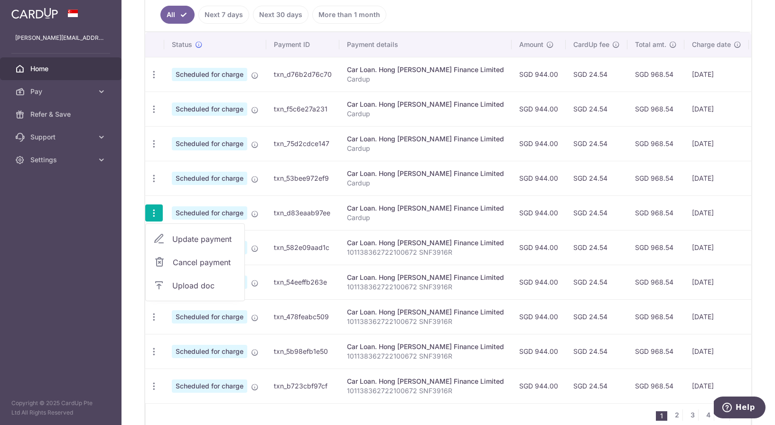
click at [197, 245] on link "Update payment" at bounding box center [195, 239] width 99 height 23
radio input "true"
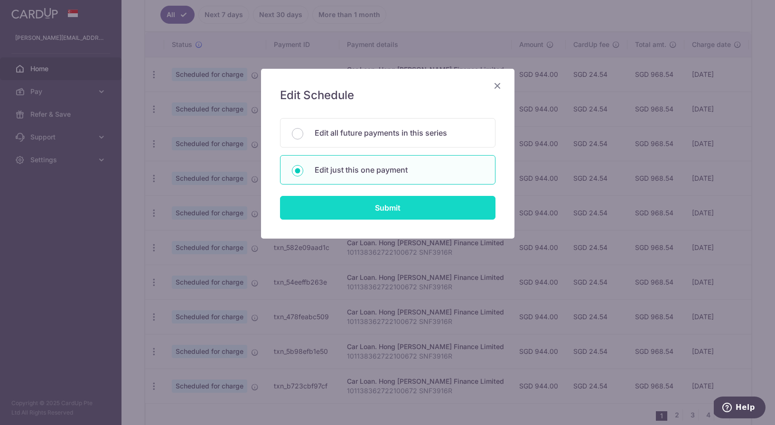
click at [344, 212] on input "Submit" at bounding box center [387, 208] width 215 height 24
radio input "true"
type input "944.00"
type input "[DATE]"
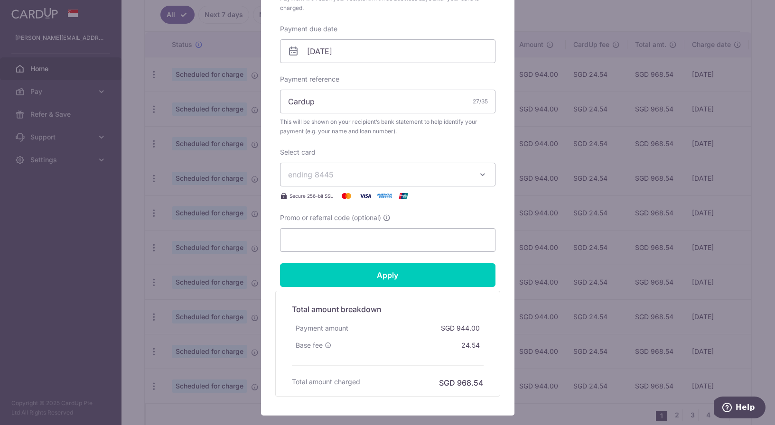
scroll to position [344, 0]
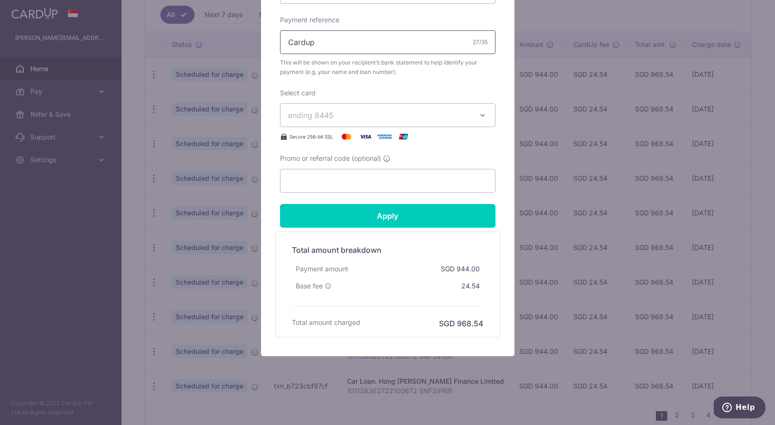
click at [340, 36] on input "Cardup" at bounding box center [387, 42] width 215 height 24
paste input "101138362722100672 SNF3916R"
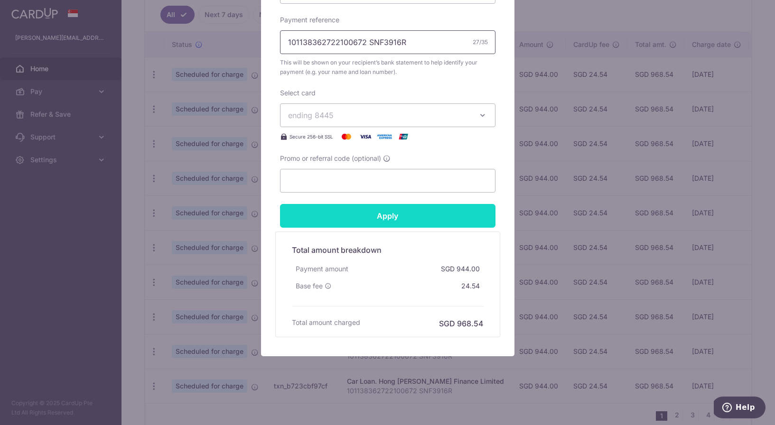
type input "101138362722100672 SNF3916R"
click at [354, 216] on input "Apply" at bounding box center [387, 216] width 215 height 24
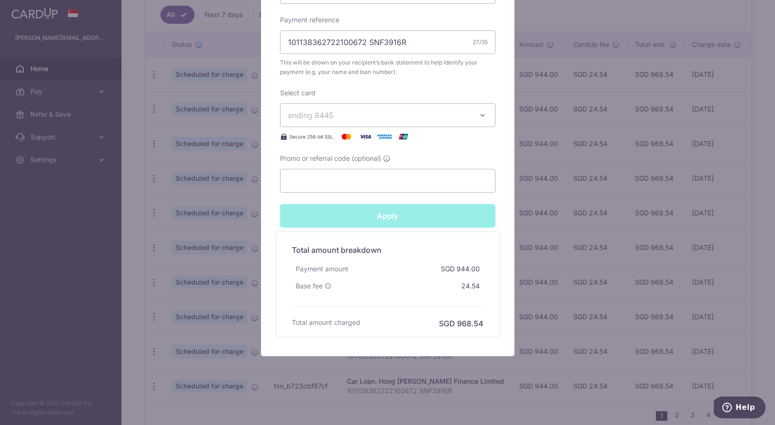
type input "Successfully Applied"
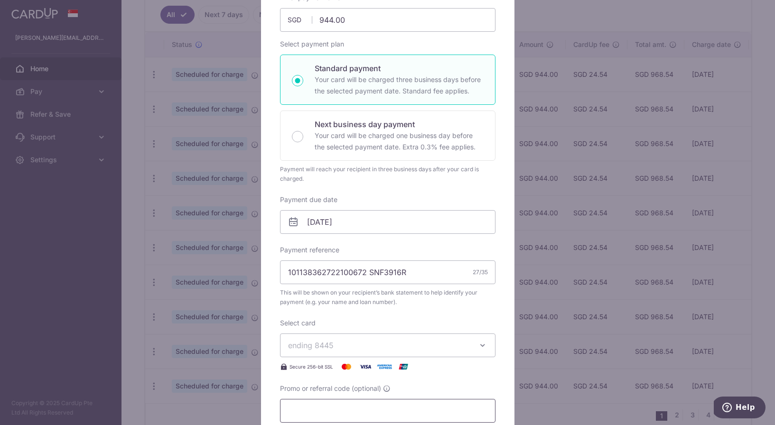
scroll to position [69, 0]
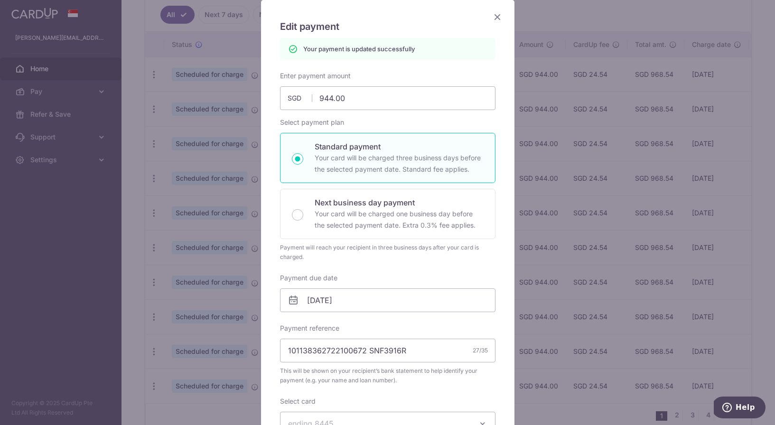
click at [496, 17] on icon "Close" at bounding box center [497, 17] width 11 height 12
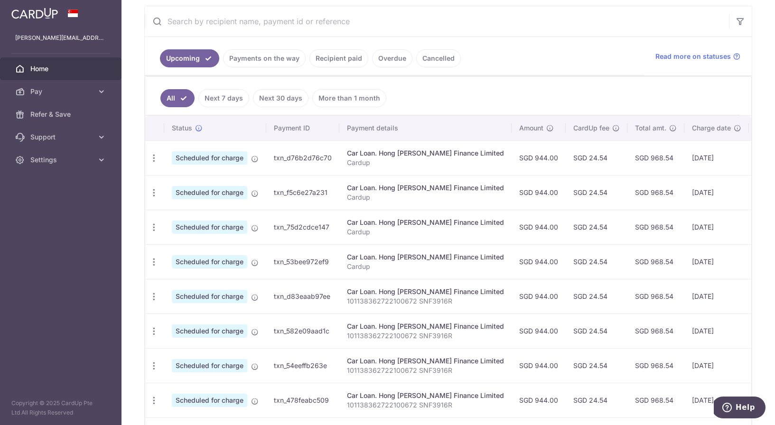
scroll to position [189, 0]
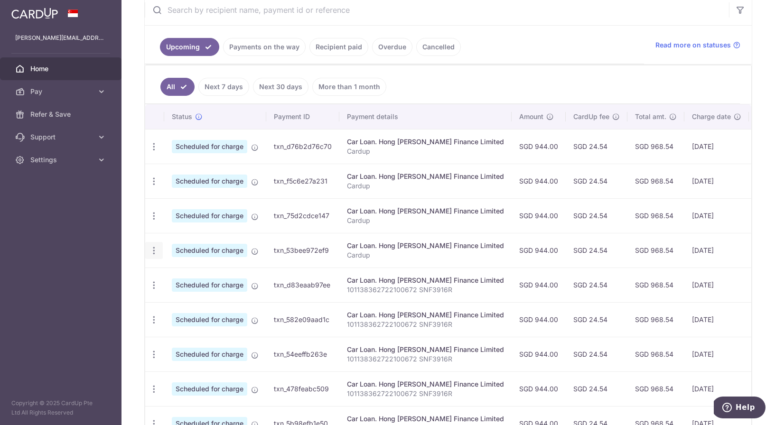
click at [150, 247] on icon "button" at bounding box center [154, 251] width 10 height 10
click at [190, 280] on span "Update payment" at bounding box center [204, 276] width 65 height 11
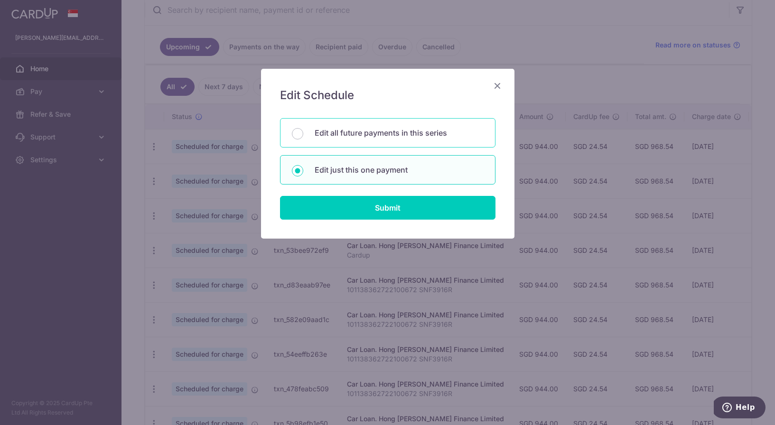
click at [383, 134] on p "Edit all future payments in this series" at bounding box center [399, 132] width 169 height 11
click at [303, 134] on input "Edit all future payments in this series" at bounding box center [297, 133] width 11 height 11
radio input "true"
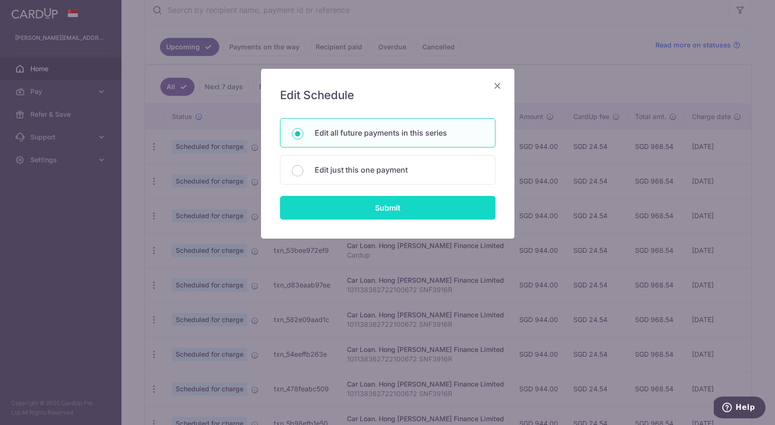
click at [374, 201] on input "Submit" at bounding box center [387, 208] width 215 height 24
radio input "true"
type input "944.00"
type input "101138362722100672 SNF3916R"
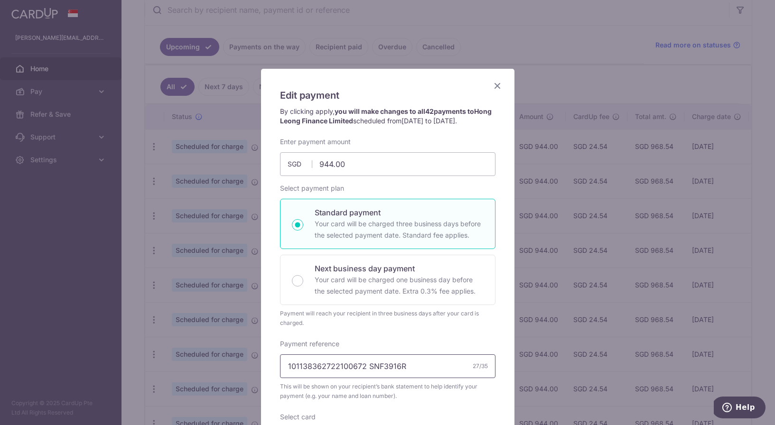
click at [398, 374] on input "101138362722100672 SNF3916R" at bounding box center [387, 367] width 215 height 24
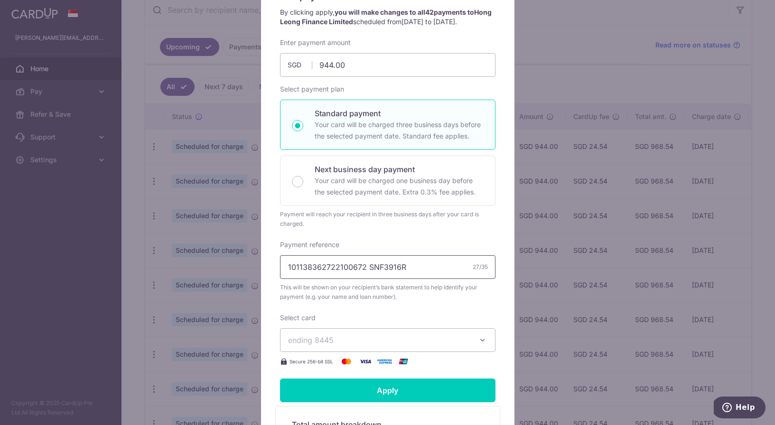
scroll to position [102, 0]
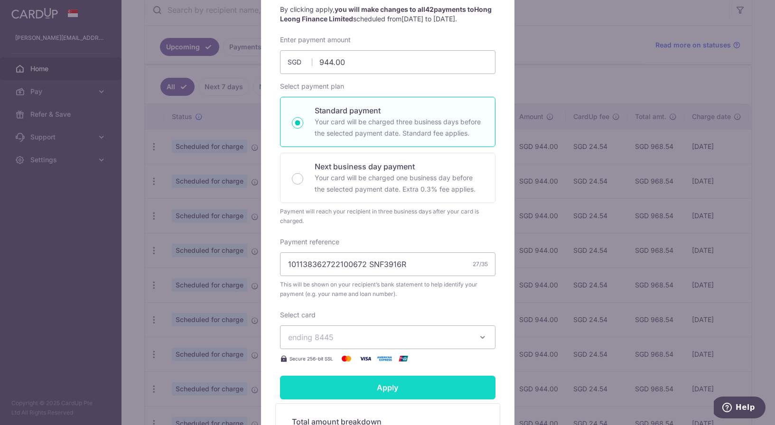
click at [391, 400] on input "Apply" at bounding box center [387, 388] width 215 height 24
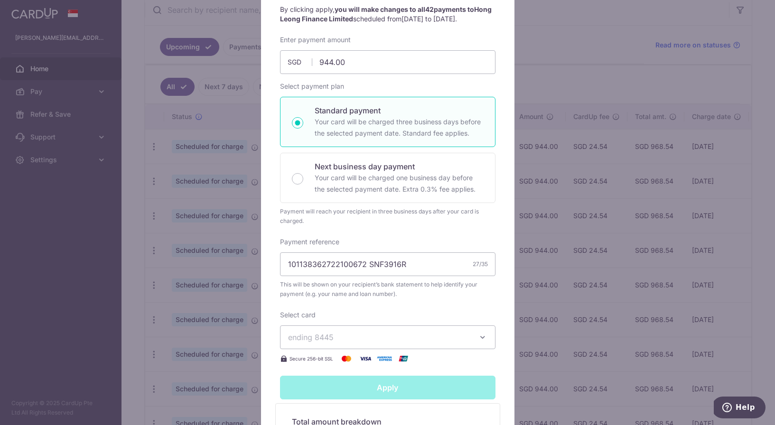
type input "Successfully Applied"
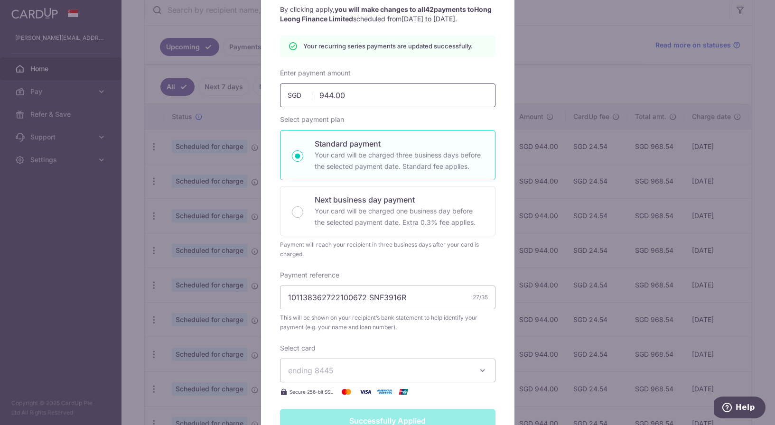
scroll to position [0, 0]
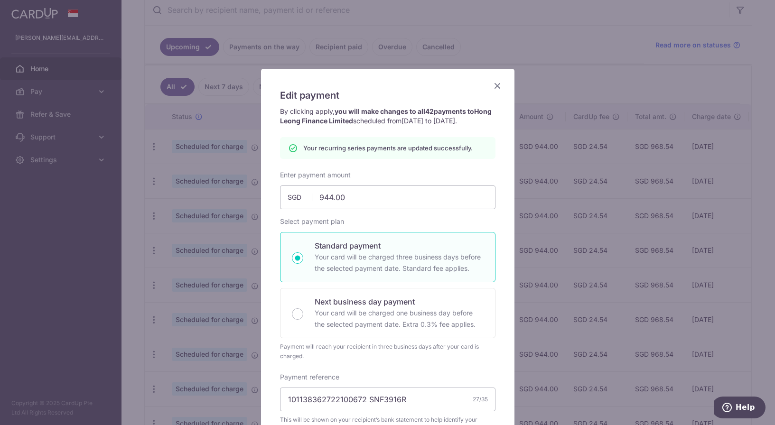
click at [498, 80] on div "Edit payment By clicking apply, you will make changes to all 42 payments to Hon…" at bounding box center [387, 366] width 253 height 595
click at [497, 84] on icon "Close" at bounding box center [497, 86] width 11 height 12
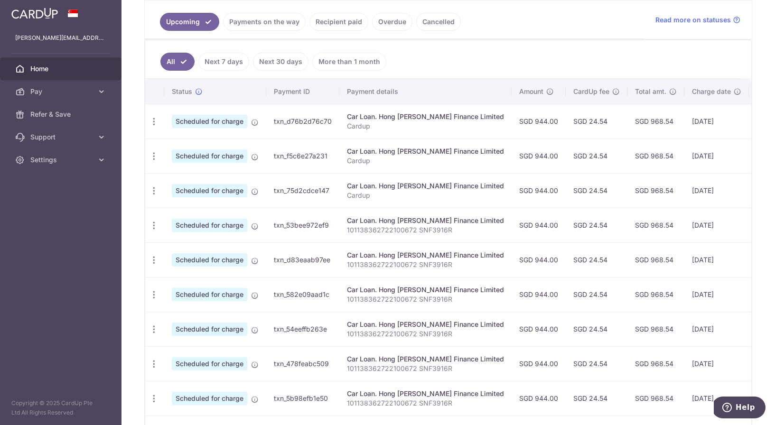
scroll to position [162, 0]
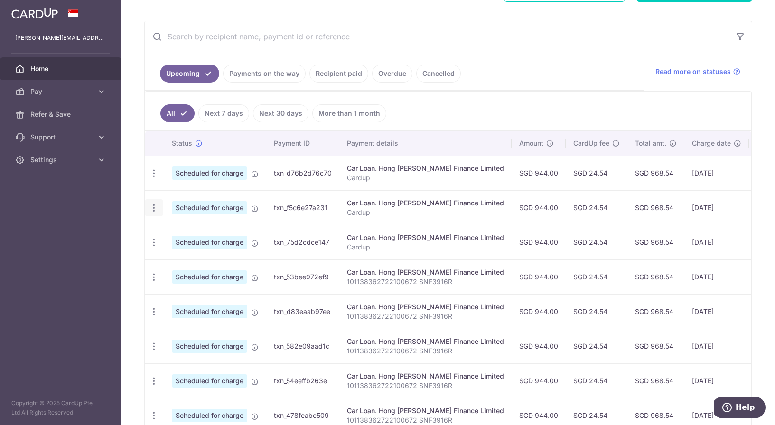
click at [154, 209] on icon "button" at bounding box center [154, 208] width 10 height 10
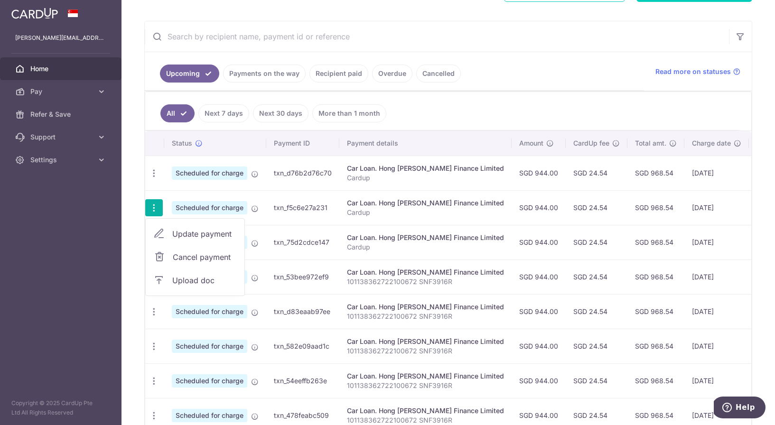
click at [194, 236] on span "Update payment" at bounding box center [204, 233] width 65 height 11
radio input "true"
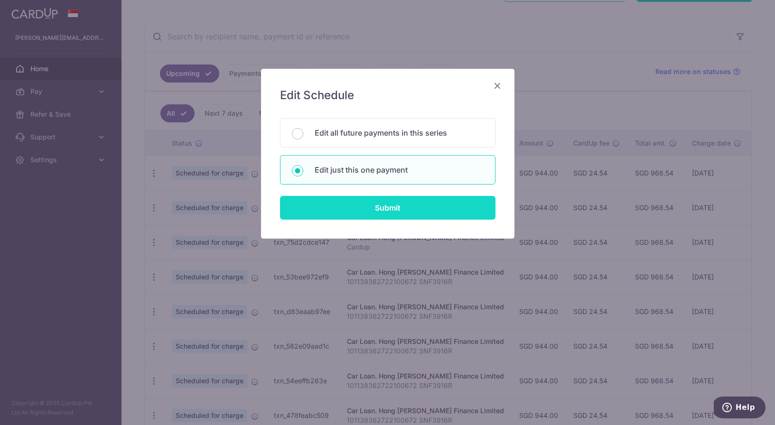
click at [354, 197] on input "Submit" at bounding box center [387, 208] width 215 height 24
radio input "true"
type input "944.00"
type input "[DATE]"
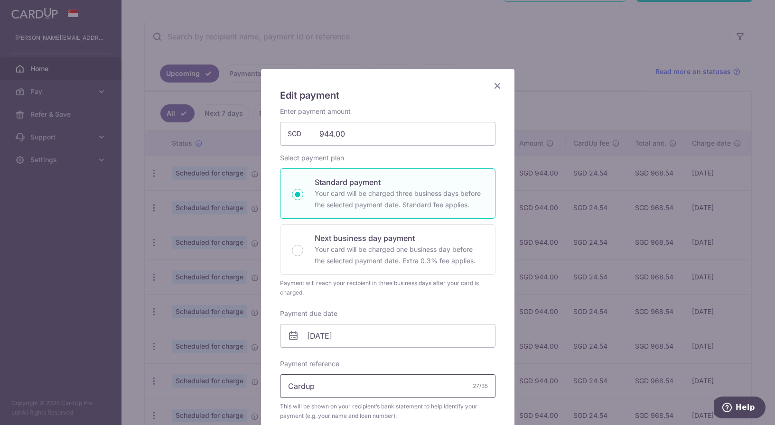
click at [361, 387] on input "Cardup" at bounding box center [387, 386] width 215 height 24
paste input "101138362722100672 SNF3916R"
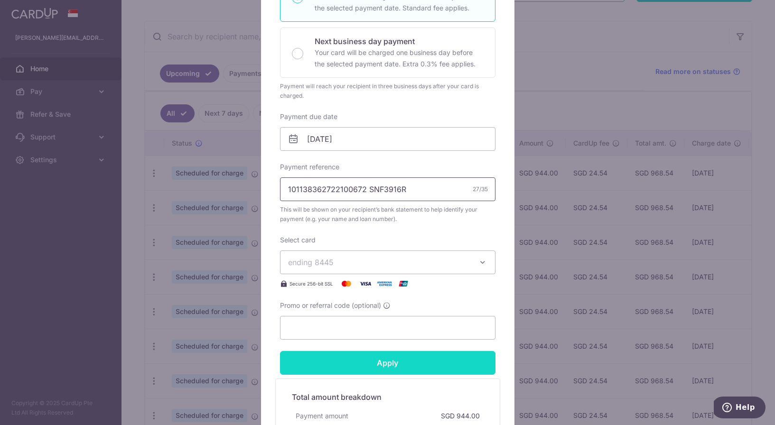
type input "101138362722100672 SNF3916R"
click at [370, 365] on input "Apply" at bounding box center [387, 363] width 215 height 24
type input "Successfully Applied"
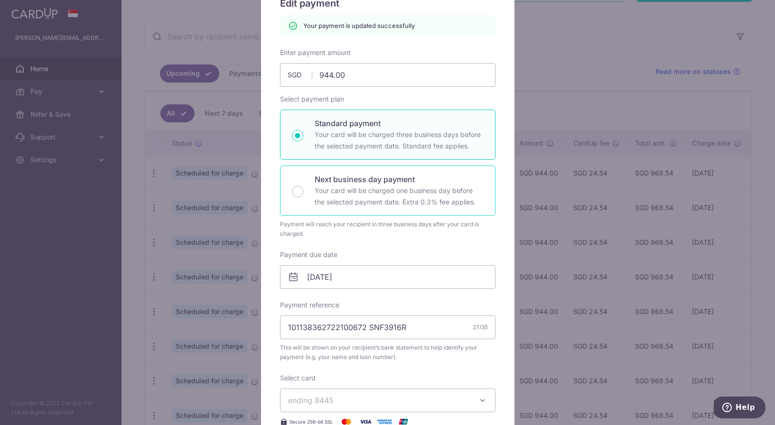
scroll to position [45, 0]
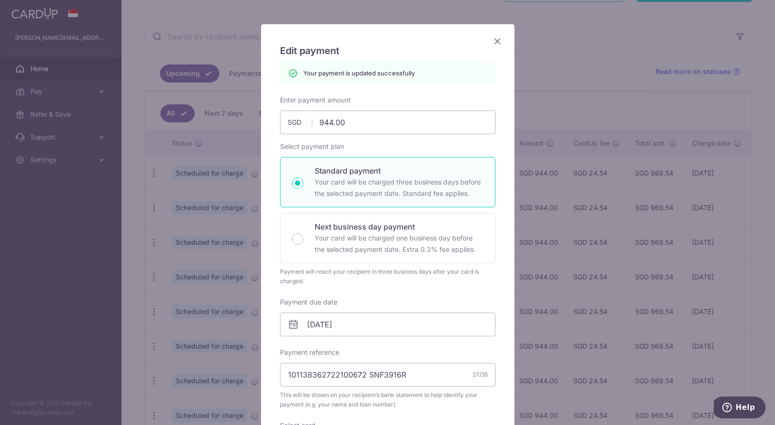
click at [492, 42] on icon "Close" at bounding box center [497, 41] width 11 height 12
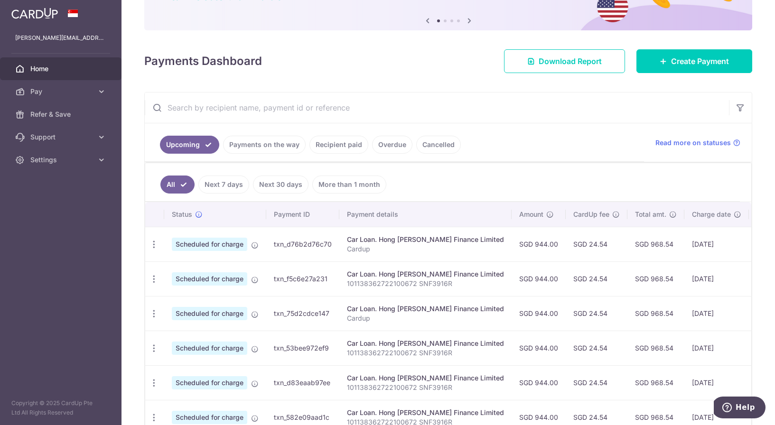
scroll to position [97, 0]
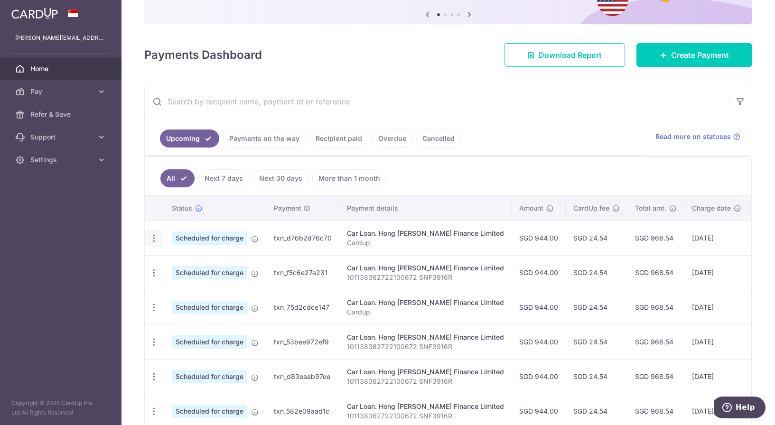
click at [155, 241] on icon "button" at bounding box center [154, 239] width 10 height 10
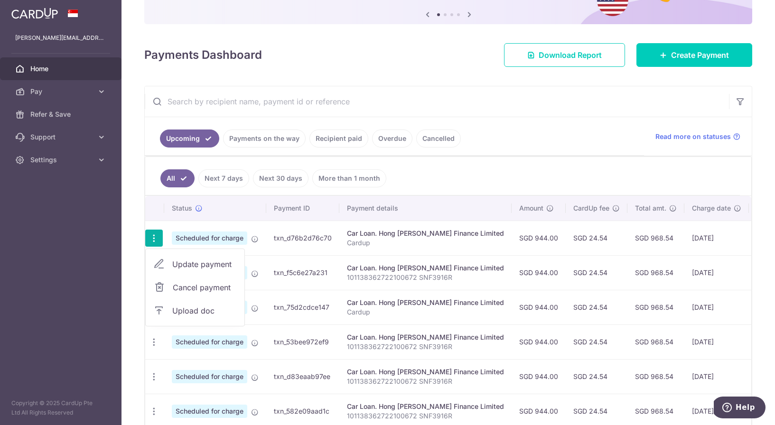
click at [215, 261] on span "Update payment" at bounding box center [204, 264] width 65 height 11
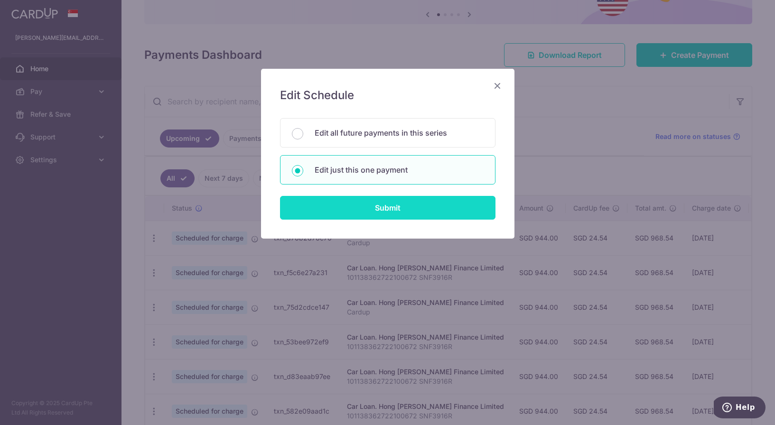
click at [407, 209] on input "Submit" at bounding box center [387, 208] width 215 height 24
radio input "true"
type input "944.00"
type input "[DATE]"
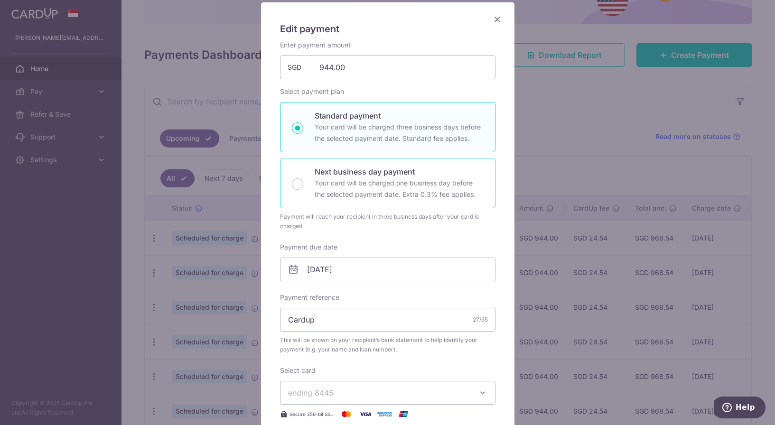
scroll to position [90, 0]
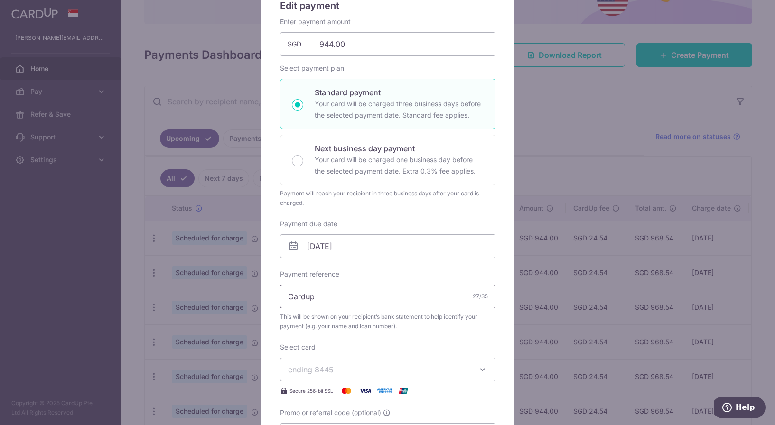
click at [357, 301] on input "Cardup" at bounding box center [387, 297] width 215 height 24
paste input "101138362722100672 SNF3916R"
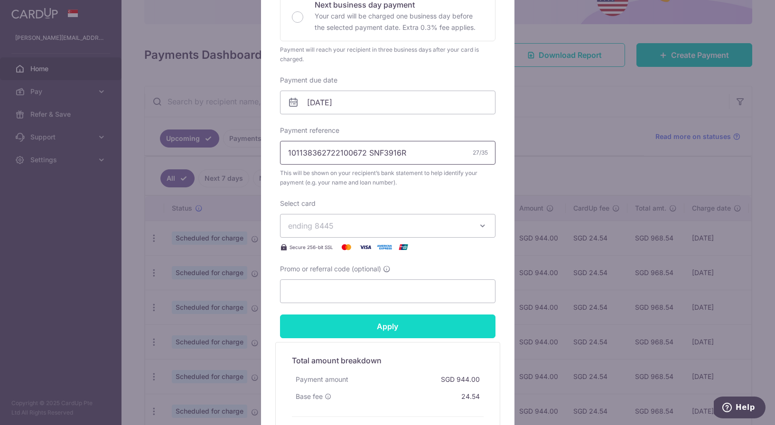
type input "101138362722100672 SNF3916R"
click at [361, 330] on input "Apply" at bounding box center [387, 327] width 215 height 24
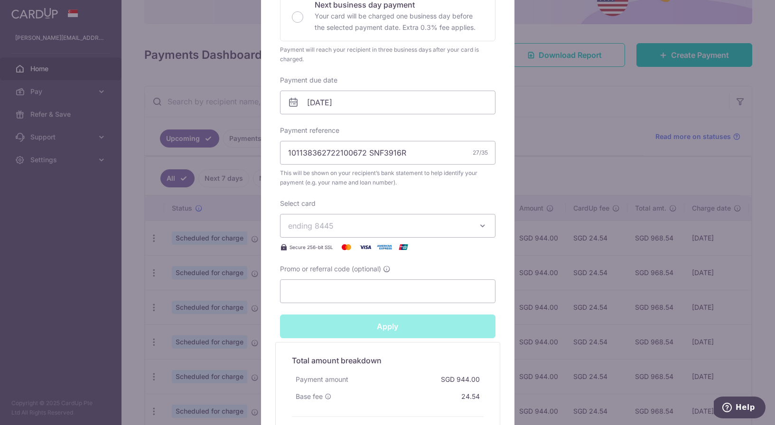
type input "Successfully Applied"
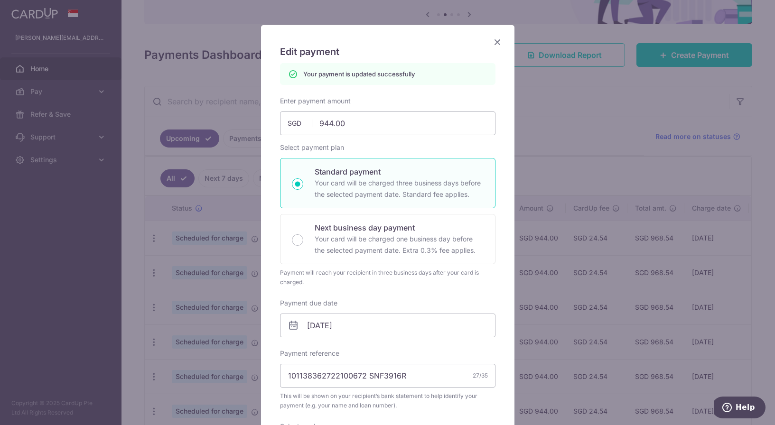
scroll to position [0, 0]
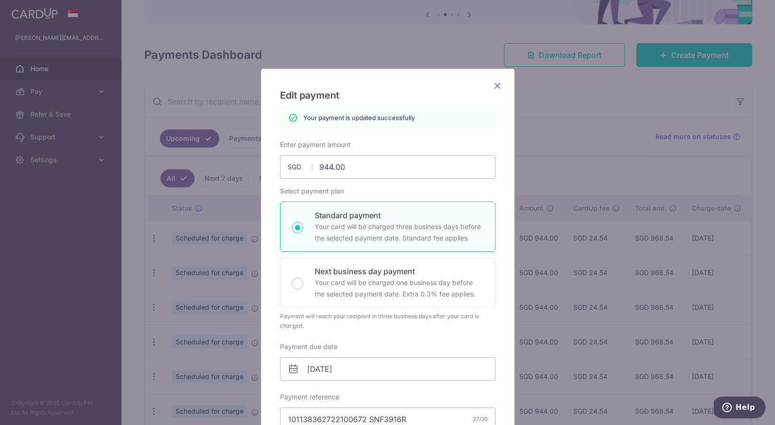
click at [493, 92] on h5 "Edit payment" at bounding box center [387, 95] width 215 height 15
click at [495, 85] on icon "Close" at bounding box center [497, 86] width 11 height 12
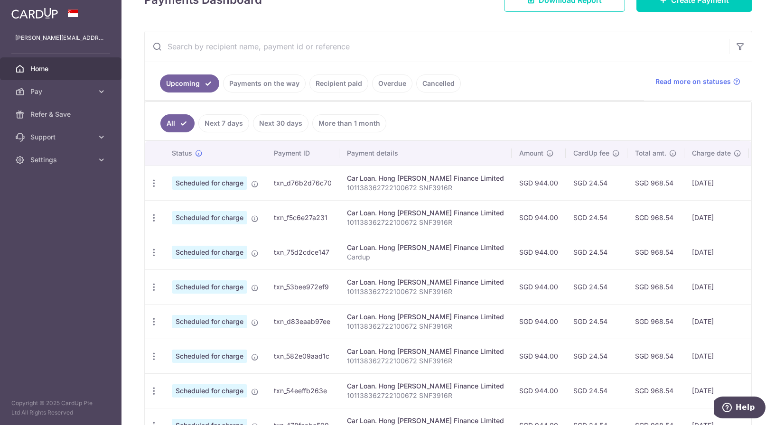
scroll to position [159, 0]
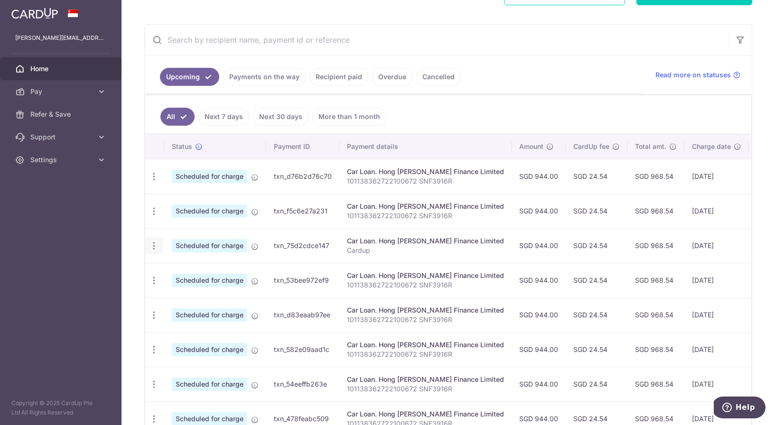
click at [157, 247] on icon "button" at bounding box center [154, 246] width 10 height 10
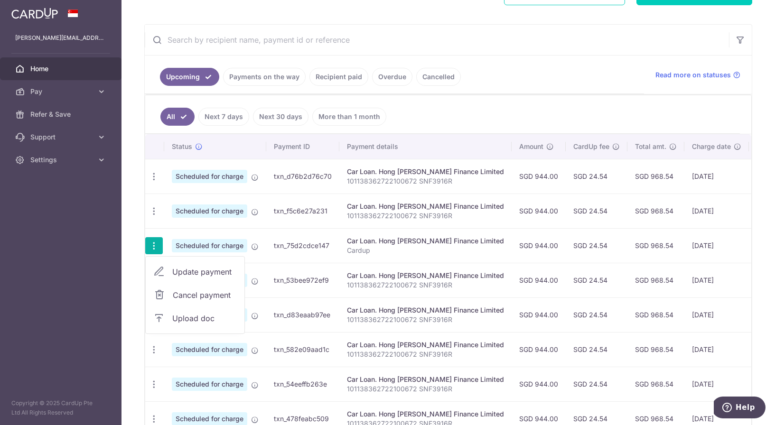
click at [194, 271] on span "Update payment" at bounding box center [204, 271] width 65 height 11
radio input "true"
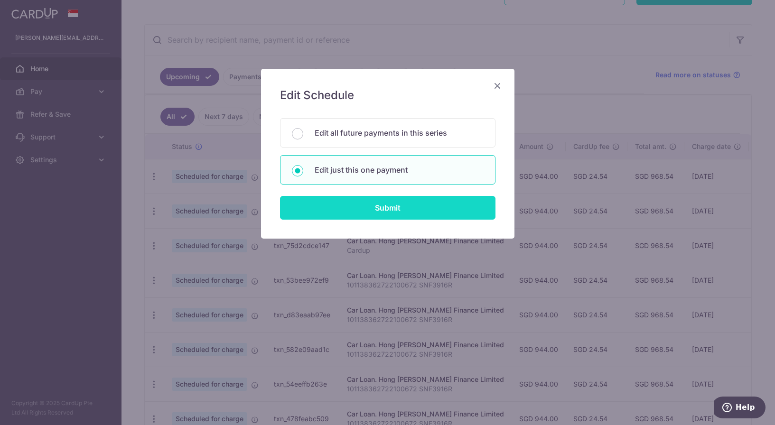
click at [398, 207] on input "Submit" at bounding box center [387, 208] width 215 height 24
radio input "true"
type input "944.00"
type input "[DATE]"
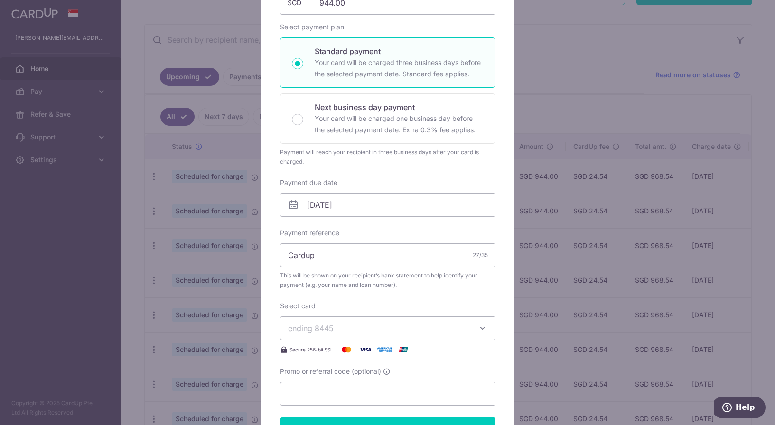
scroll to position [135, 0]
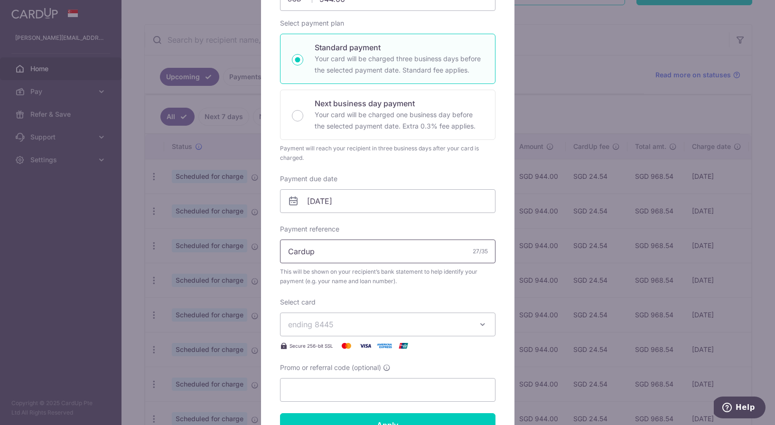
click at [357, 260] on input "Cardup" at bounding box center [387, 252] width 215 height 24
paste input "101138362722100672 SNF3916R"
type input "101138362722100672 SNF3916R"
click at [345, 417] on input "Apply" at bounding box center [387, 425] width 215 height 24
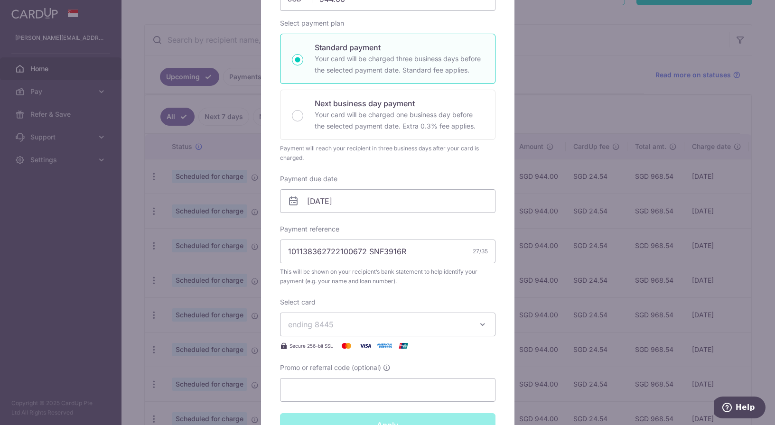
type input "Successfully Applied"
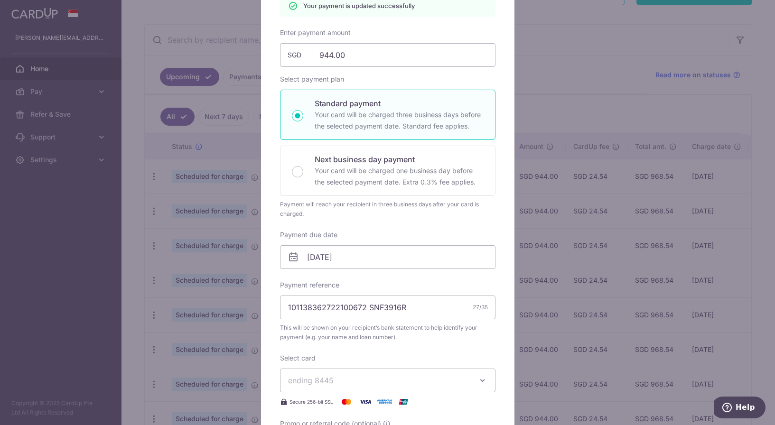
scroll to position [0, 0]
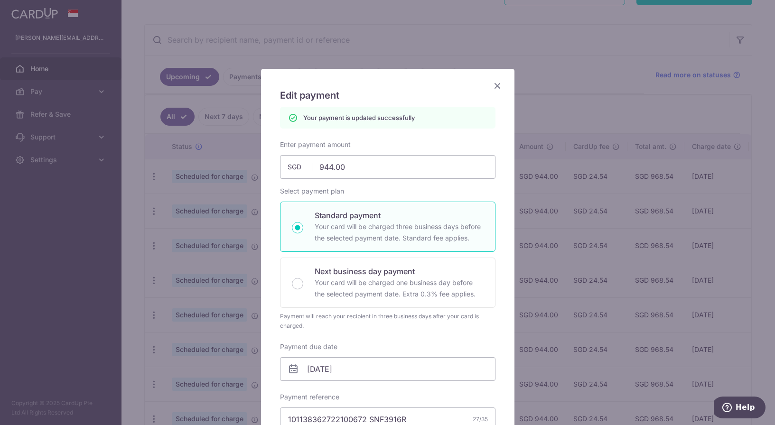
click at [499, 82] on icon "Close" at bounding box center [497, 86] width 11 height 12
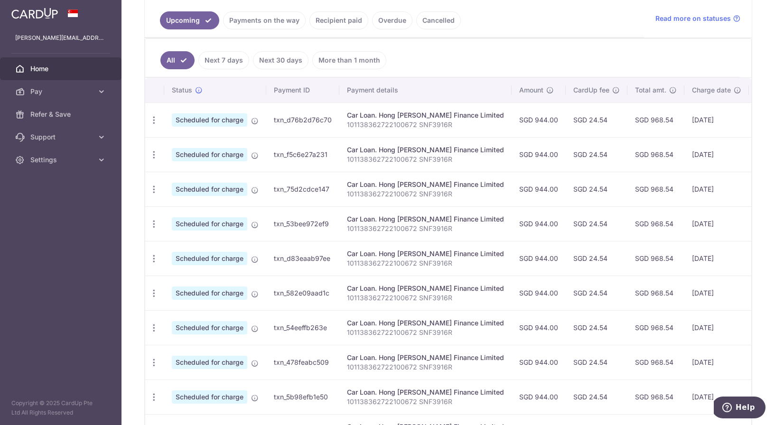
scroll to position [222, 0]
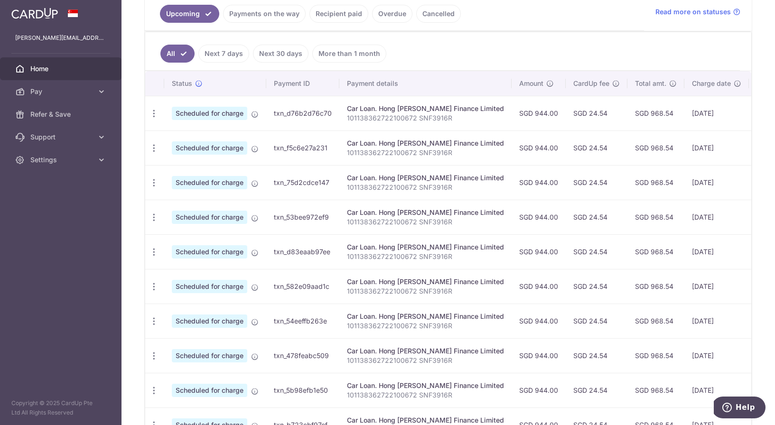
click at [274, 18] on link "Payments on the way" at bounding box center [264, 14] width 83 height 18
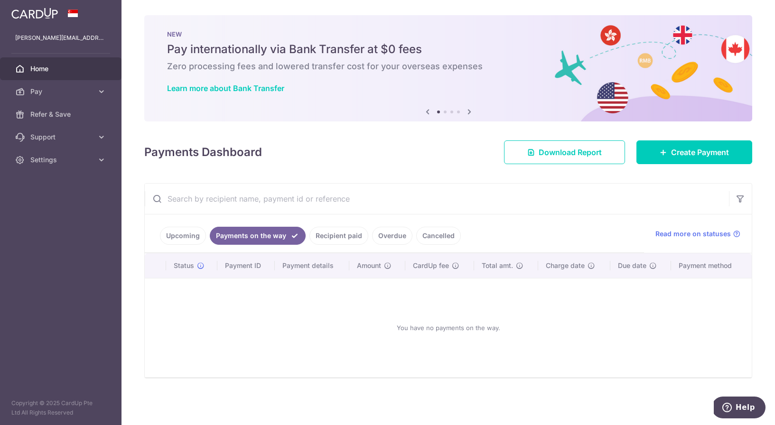
click at [331, 241] on link "Recipient paid" at bounding box center [338, 236] width 59 height 18
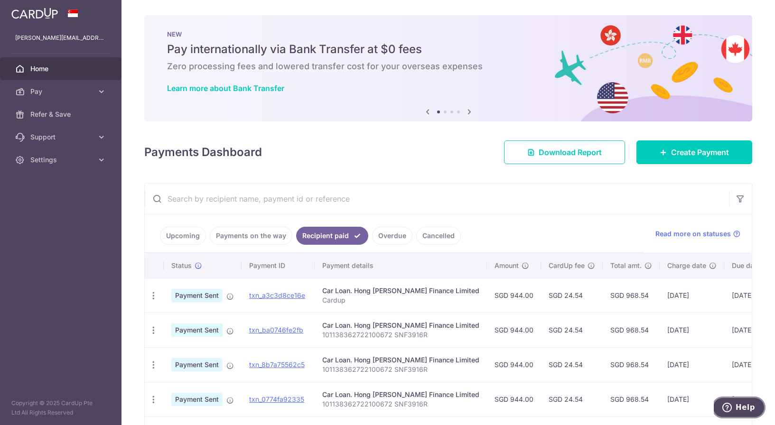
click at [753, 410] on span "Help" at bounding box center [745, 407] width 19 height 9
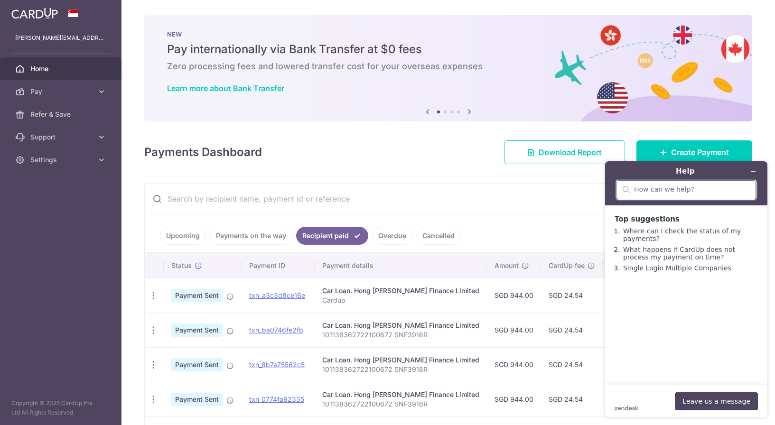
click at [655, 194] on input "search" at bounding box center [692, 190] width 116 height 9
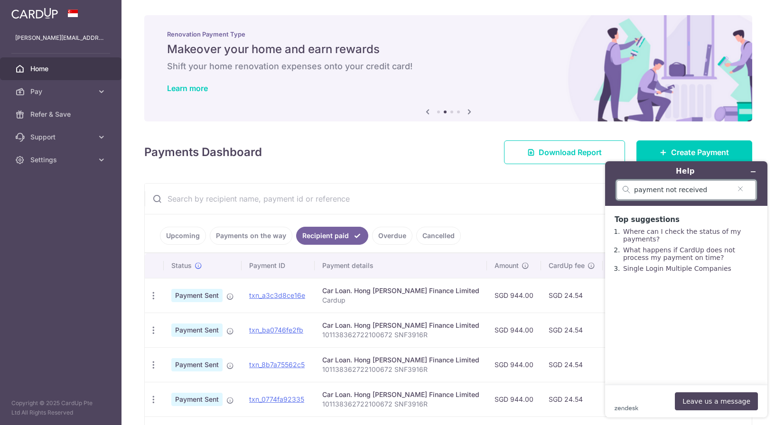
type input "payment not received"
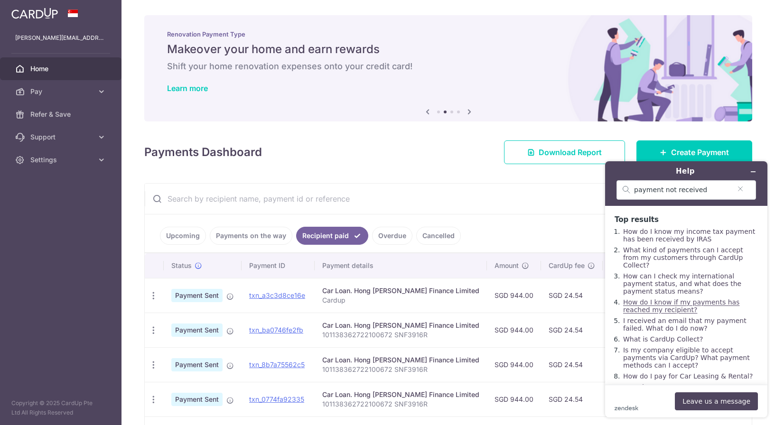
click at [662, 299] on link "How do I know if my payments has reached my recipient?" at bounding box center [681, 306] width 116 height 15
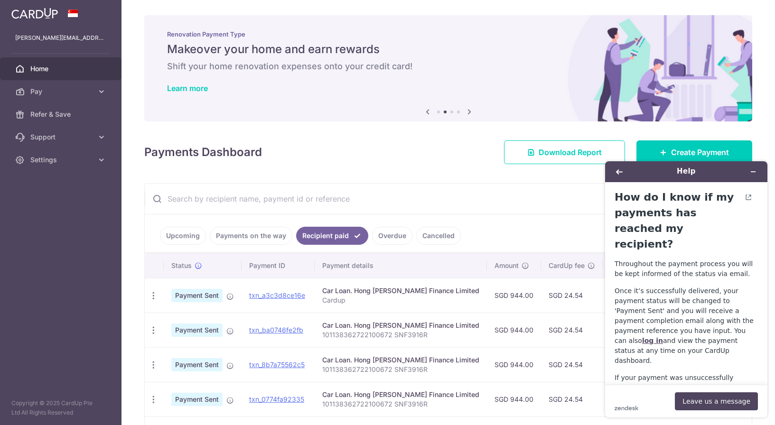
scroll to position [10, 0]
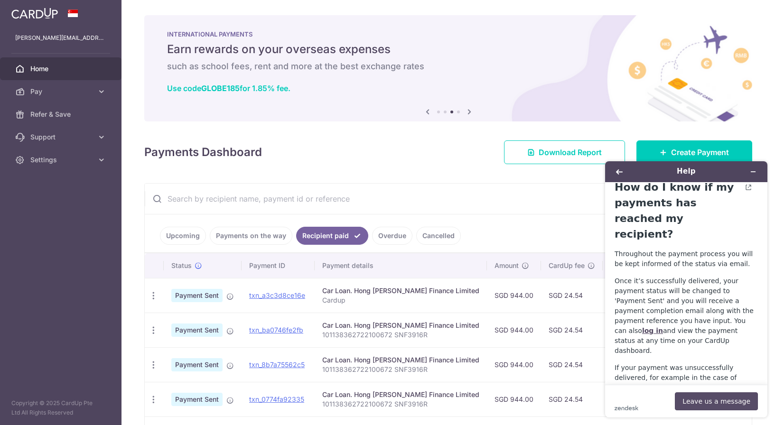
click at [706, 400] on button "Leave us a message" at bounding box center [716, 401] width 83 height 18
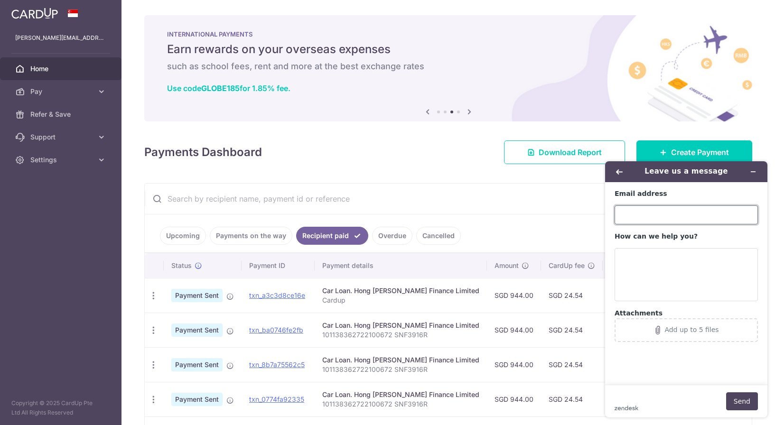
click at [667, 217] on input "Email address" at bounding box center [686, 215] width 143 height 19
type input "[PERSON_NAME][EMAIL_ADDRESS][DOMAIN_NAME]"
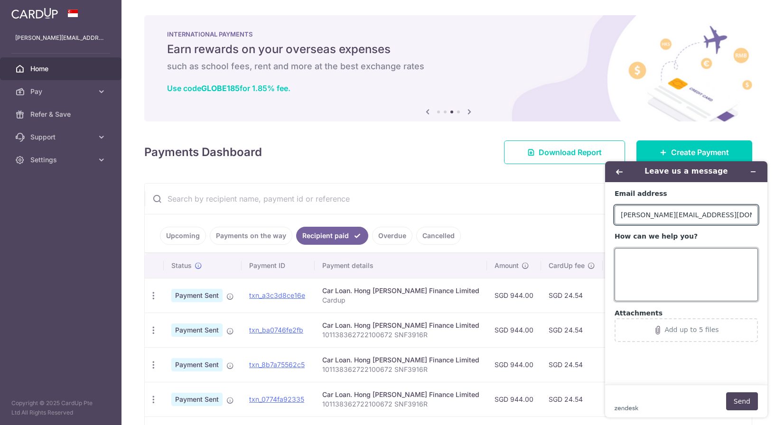
click at [645, 269] on textarea "How can we help you?" at bounding box center [686, 274] width 143 height 53
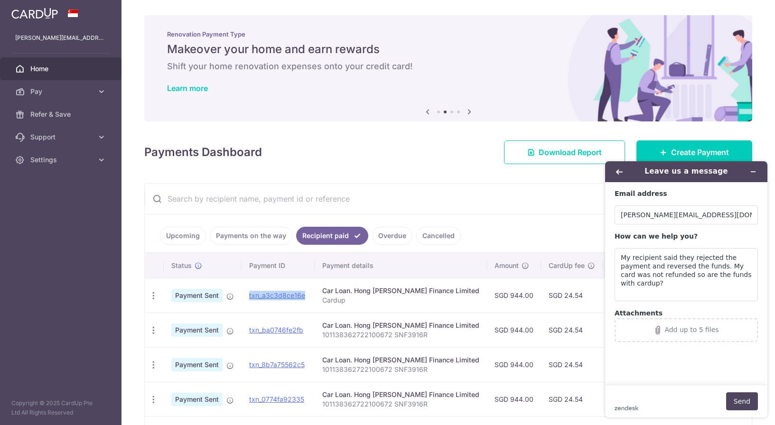
drag, startPoint x: 310, startPoint y: 296, endPoint x: 239, endPoint y: 295, distance: 70.7
click at [239, 294] on tr "PDF Receipt Payment Sent txn_a3c3d8ce16e Car Loan. Hong [PERSON_NAME] Finance L…" at bounding box center [498, 295] width 706 height 35
copy tr "txn_a3c3d8ce16e"
click at [665, 286] on textarea "My recipient said they rejected the payment and reversed the funds. My card was…" at bounding box center [686, 274] width 143 height 53
paste textarea "txn_a3c3d8ce16e"
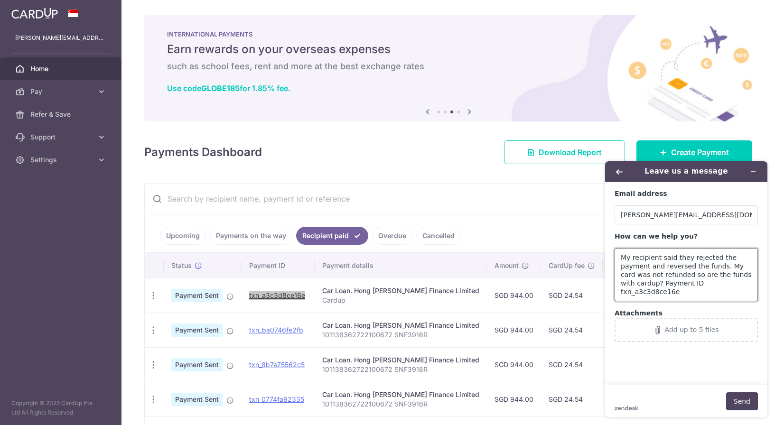
click at [692, 285] on textarea "My recipient said they rejected the payment and reversed the funds. My card was…" at bounding box center [686, 274] width 143 height 53
click at [747, 282] on textarea "My recipient said they rejected the payment and reversed the funds. My card was…" at bounding box center [686, 274] width 143 height 53
drag, startPoint x: 735, startPoint y: 169, endPoint x: 728, endPoint y: 189, distance: 20.7
click at [728, 189] on div "Leave us a message Email address [PERSON_NAME][EMAIL_ADDRESS][DOMAIN_NAME] How …" at bounding box center [686, 289] width 162 height 256
click at [749, 286] on textarea "My recipient said they rejected the payment and reversed the funds. My card was…" at bounding box center [686, 274] width 143 height 53
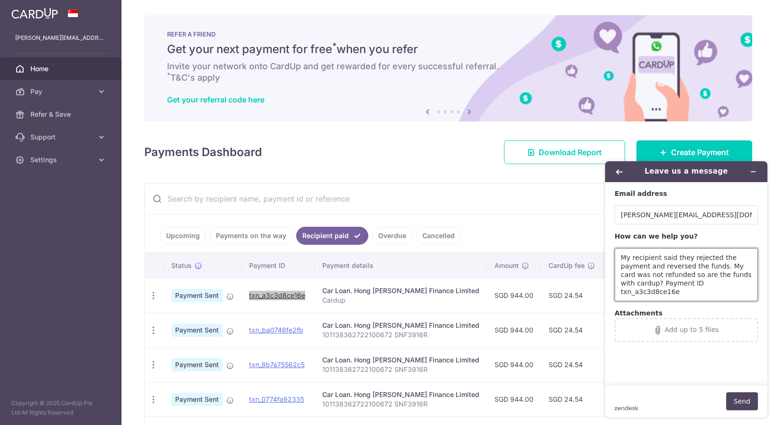
scroll to position [0, 0]
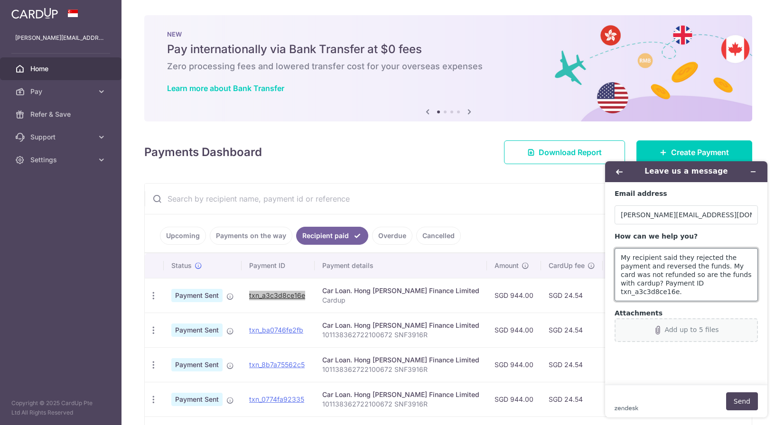
type textarea "My recipient said they rejected the payment and reversed the funds. My card was…"
click at [654, 326] on div "Add up to 5 files" at bounding box center [686, 330] width 132 height 9
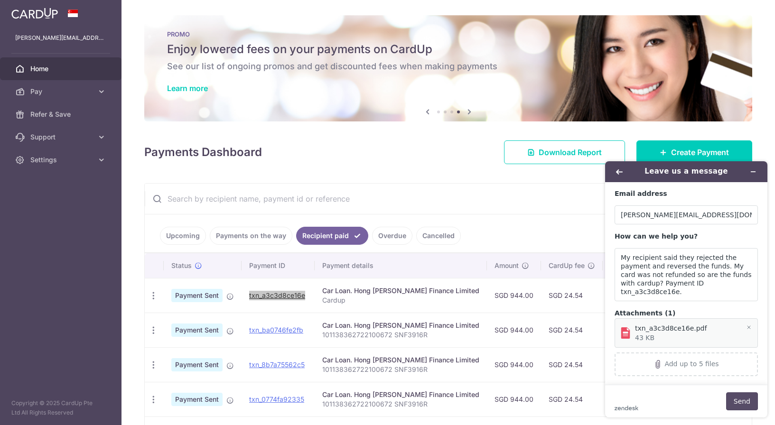
click at [742, 404] on button "Send" at bounding box center [742, 401] width 32 height 18
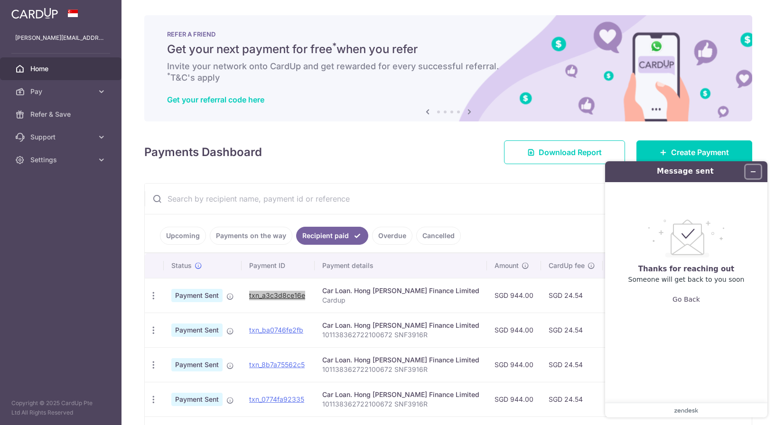
click at [753, 172] on icon "Minimize widget" at bounding box center [753, 172] width 4 height 0
